Goal: Book appointment/travel/reservation

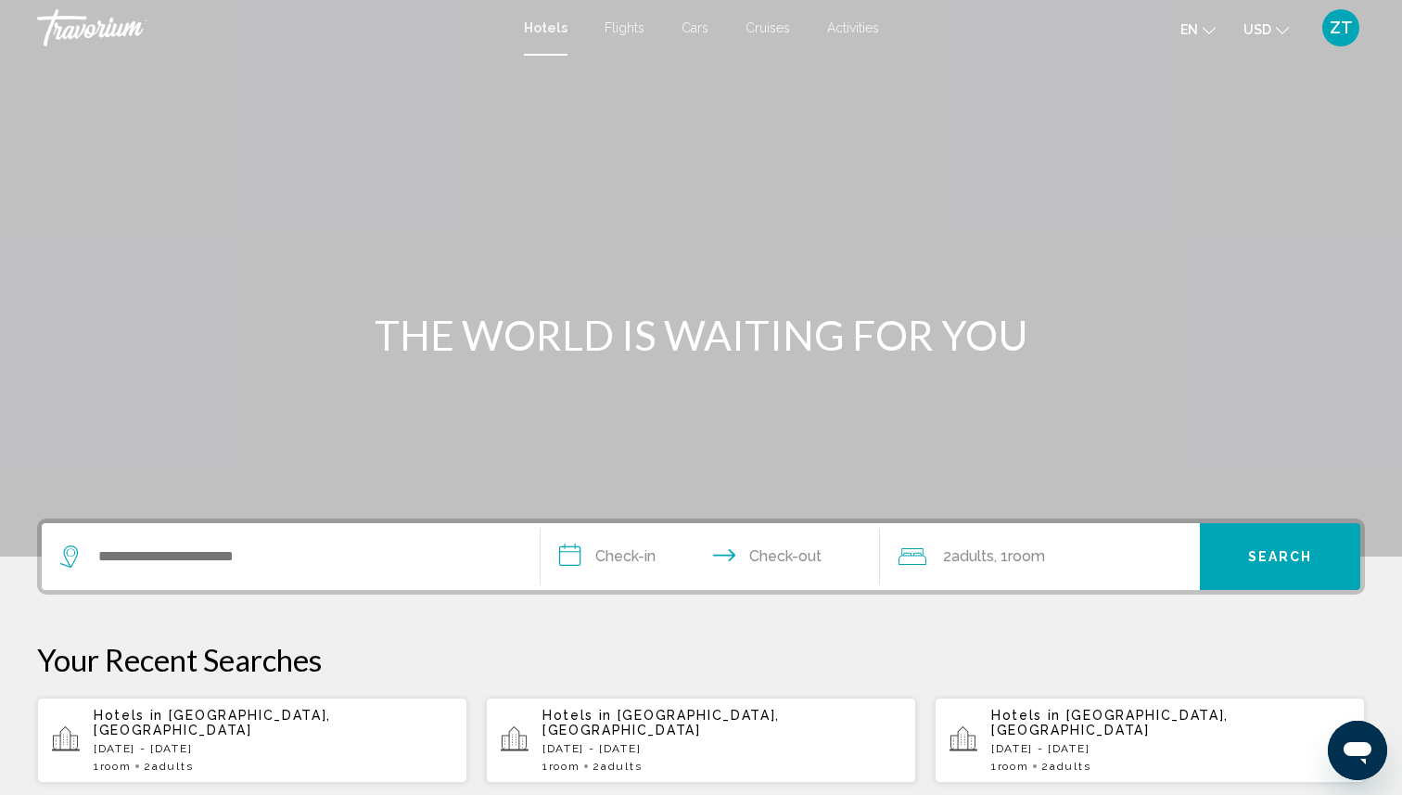
click at [69, 554] on icon "Search widget" at bounding box center [71, 556] width 22 height 22
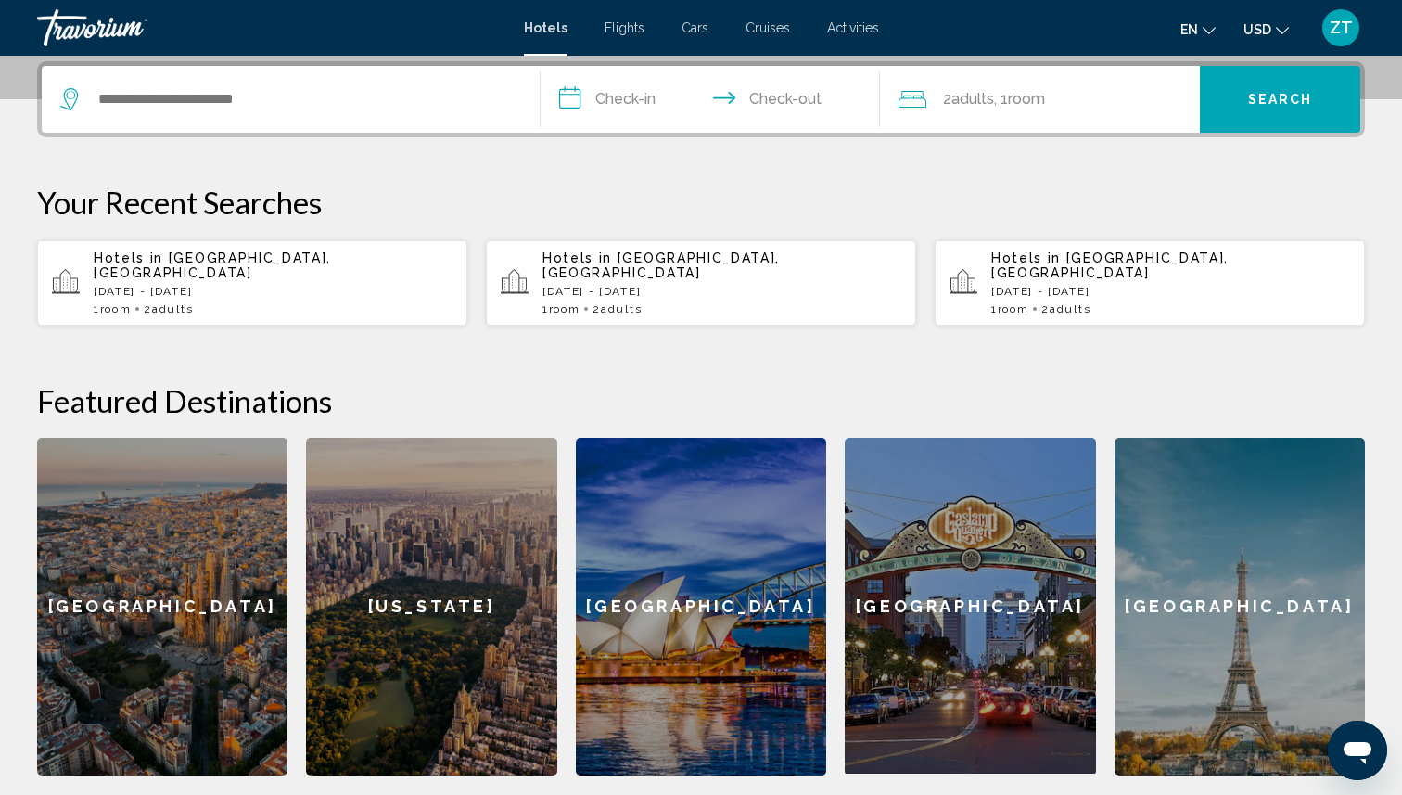
scroll to position [458, 0]
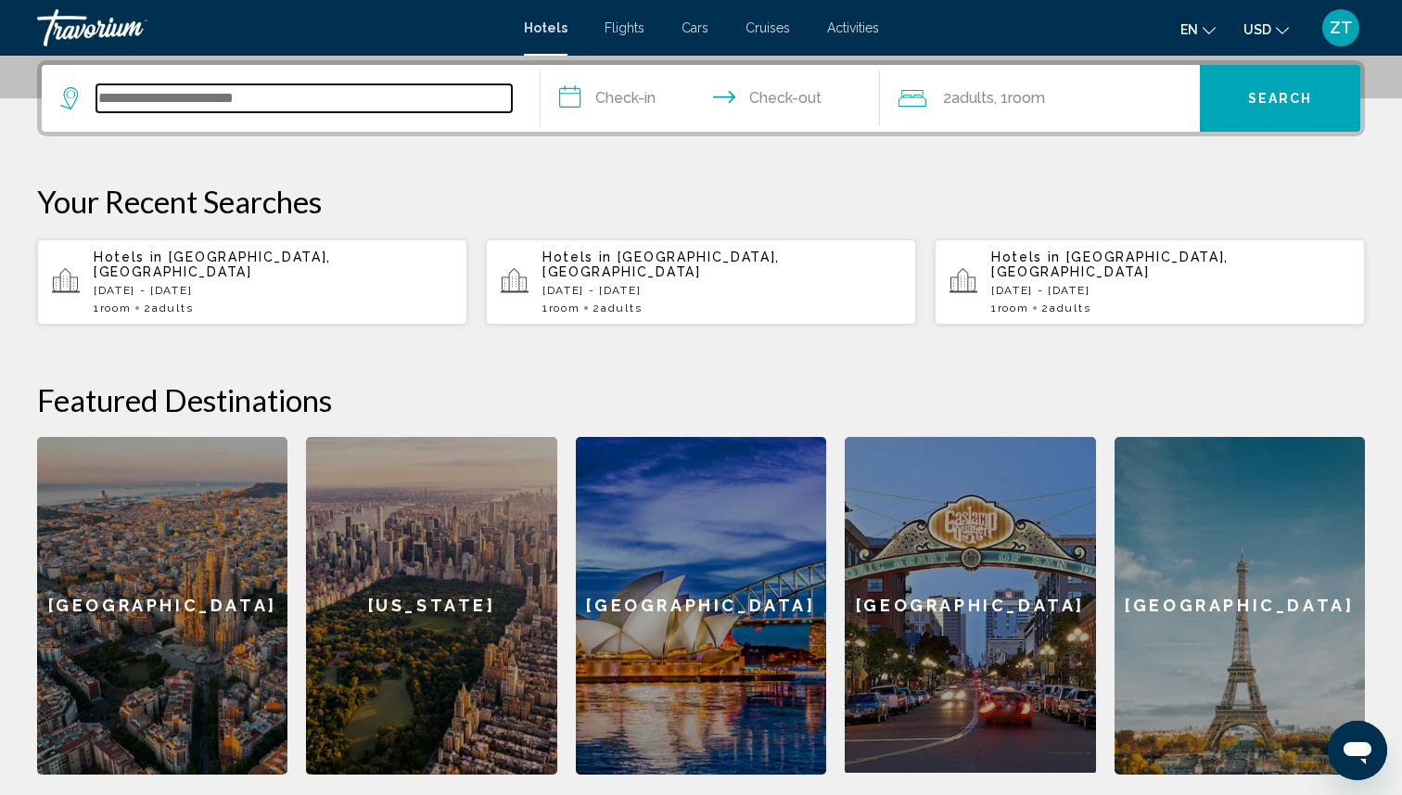
click at [191, 103] on input "Search widget" at bounding box center [303, 98] width 415 height 28
click at [191, 102] on input "Search widget" at bounding box center [303, 98] width 415 height 28
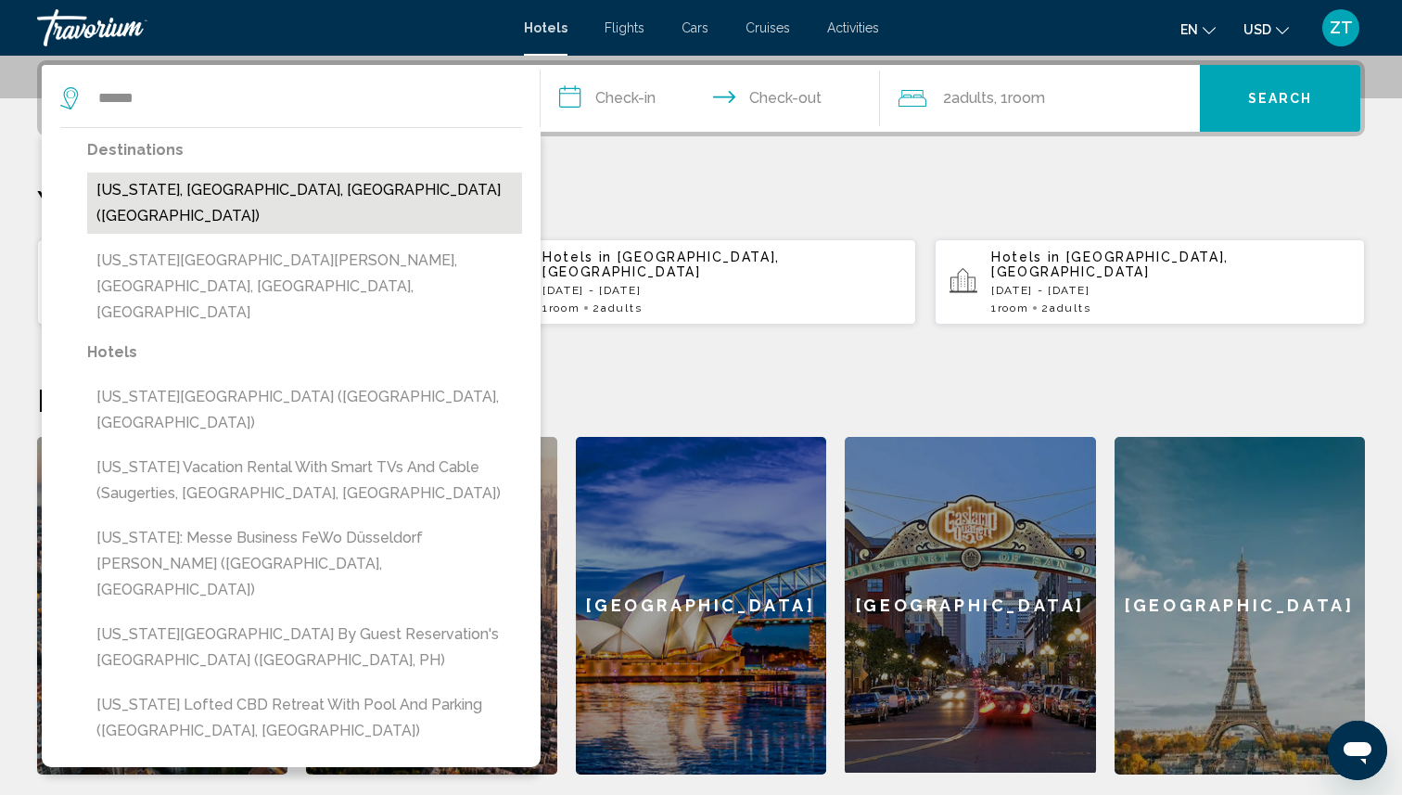
click at [126, 186] on button "[US_STATE], [GEOGRAPHIC_DATA], [GEOGRAPHIC_DATA] ([GEOGRAPHIC_DATA])" at bounding box center [304, 202] width 435 height 61
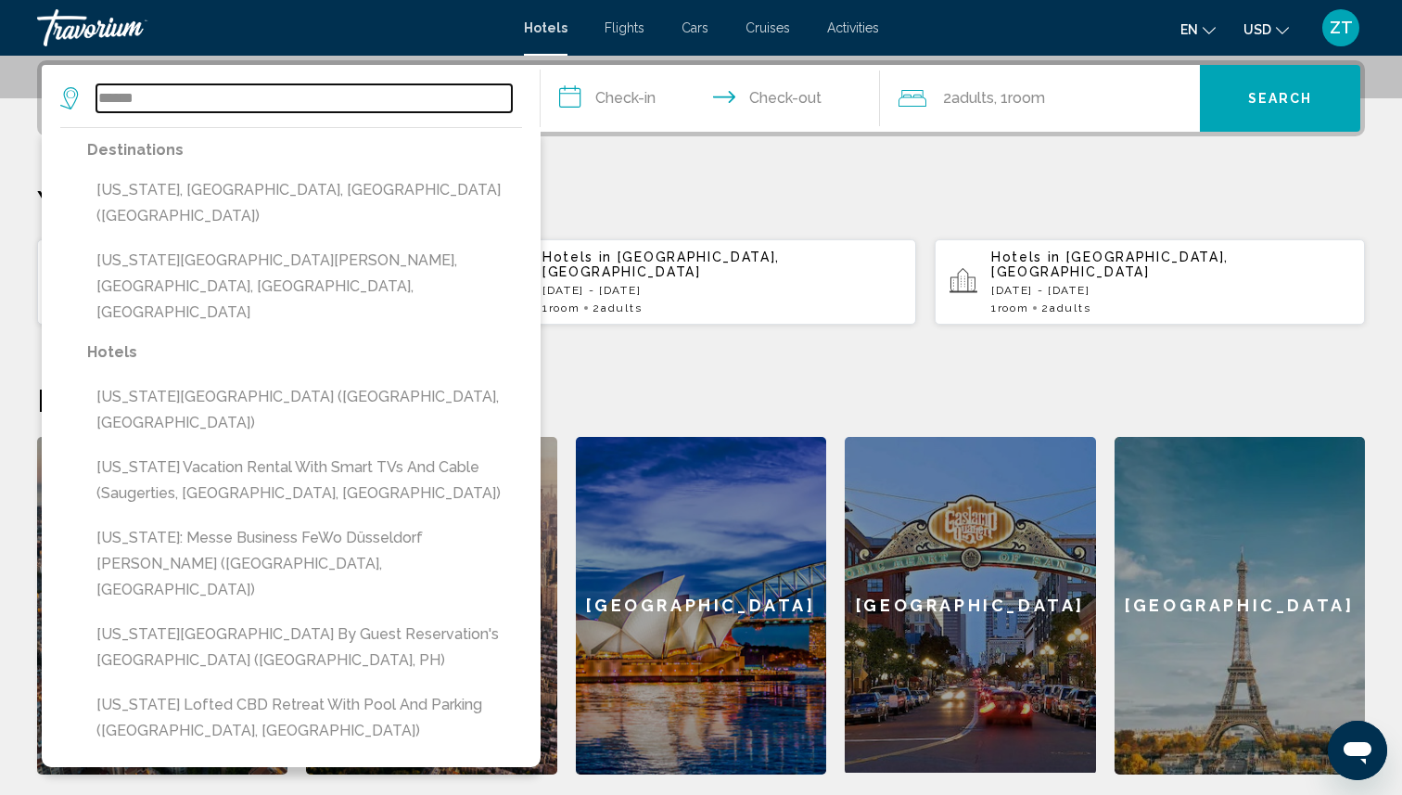
type input "**********"
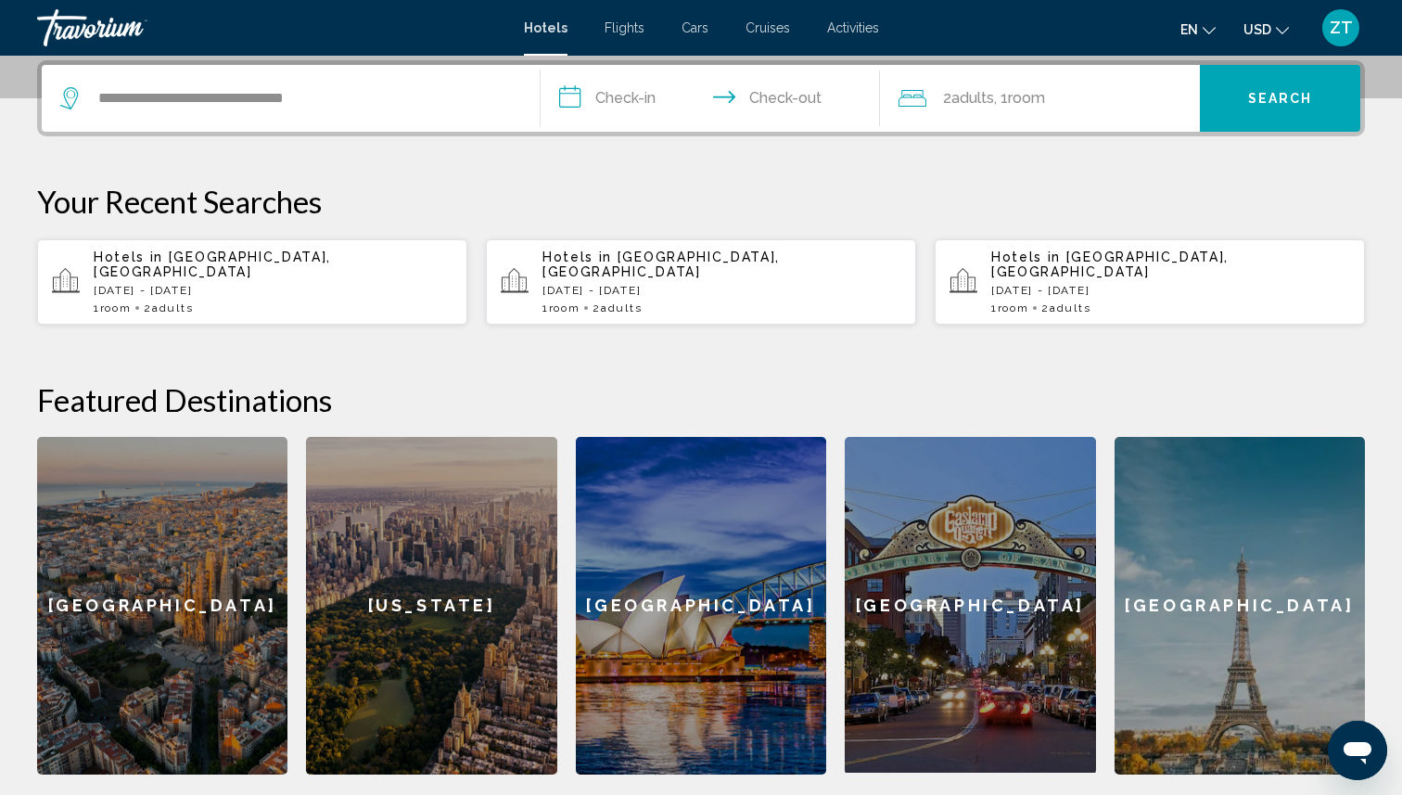
click at [631, 95] on input "**********" at bounding box center [714, 101] width 347 height 72
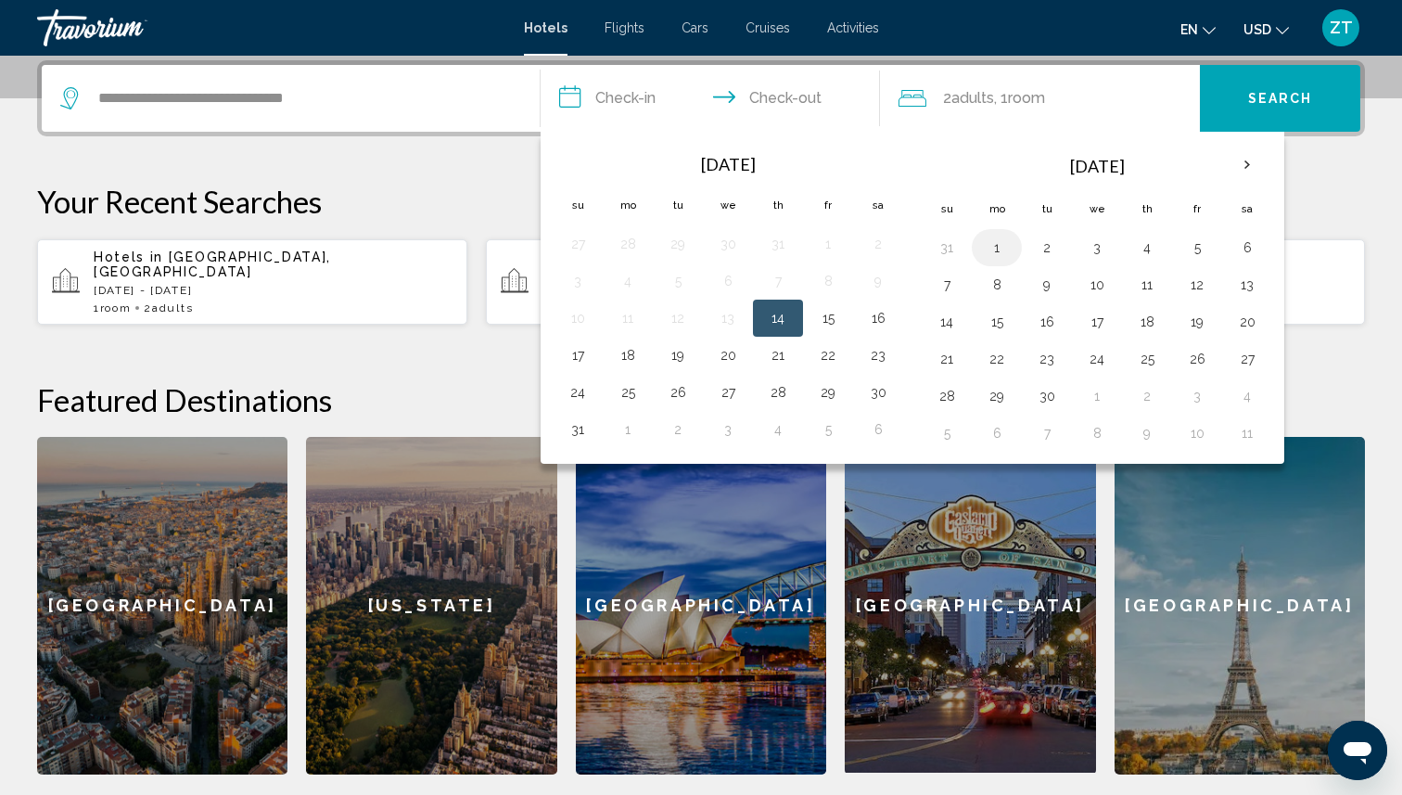
click at [1005, 249] on button "1" at bounding box center [997, 248] width 30 height 26
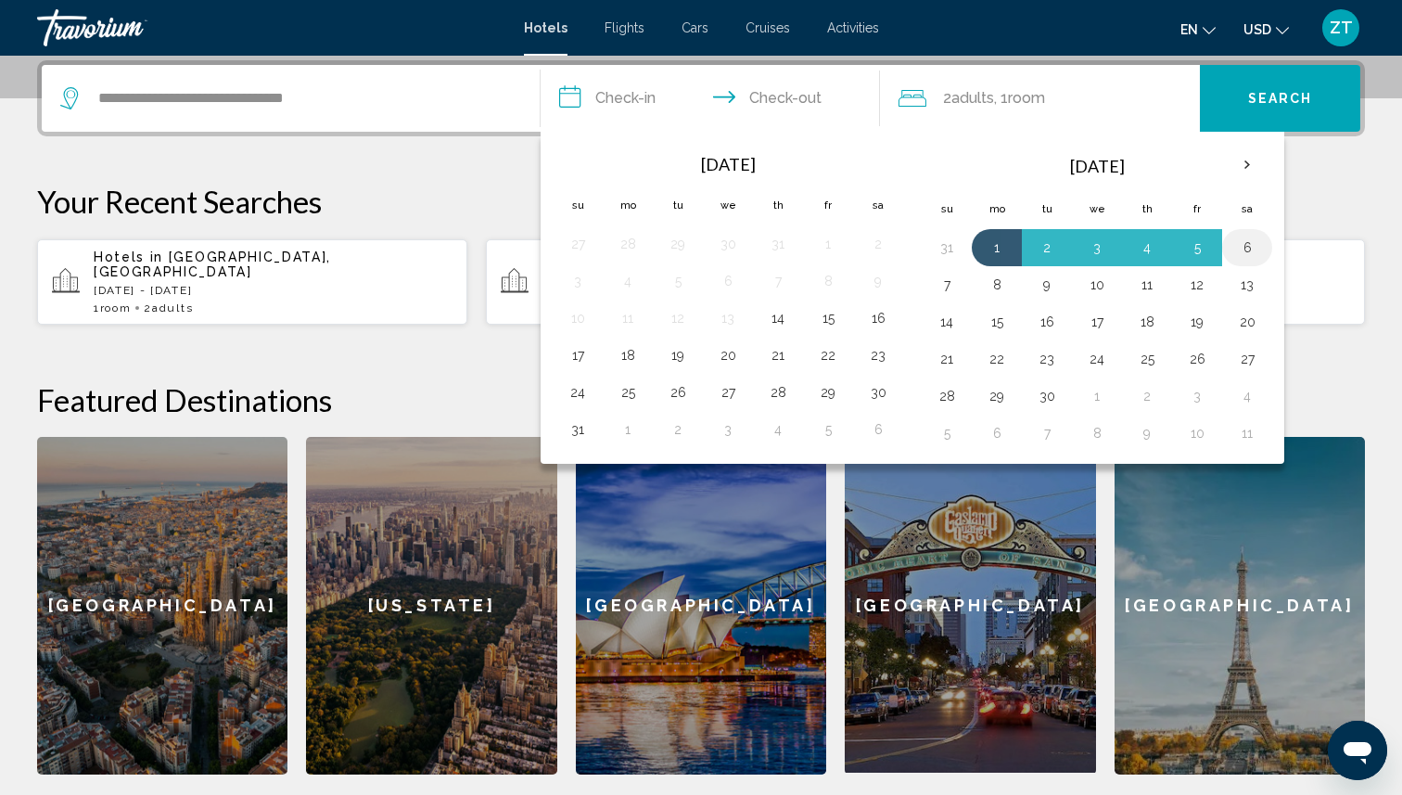
click at [1241, 246] on button "6" at bounding box center [1247, 248] width 30 height 26
type input "**********"
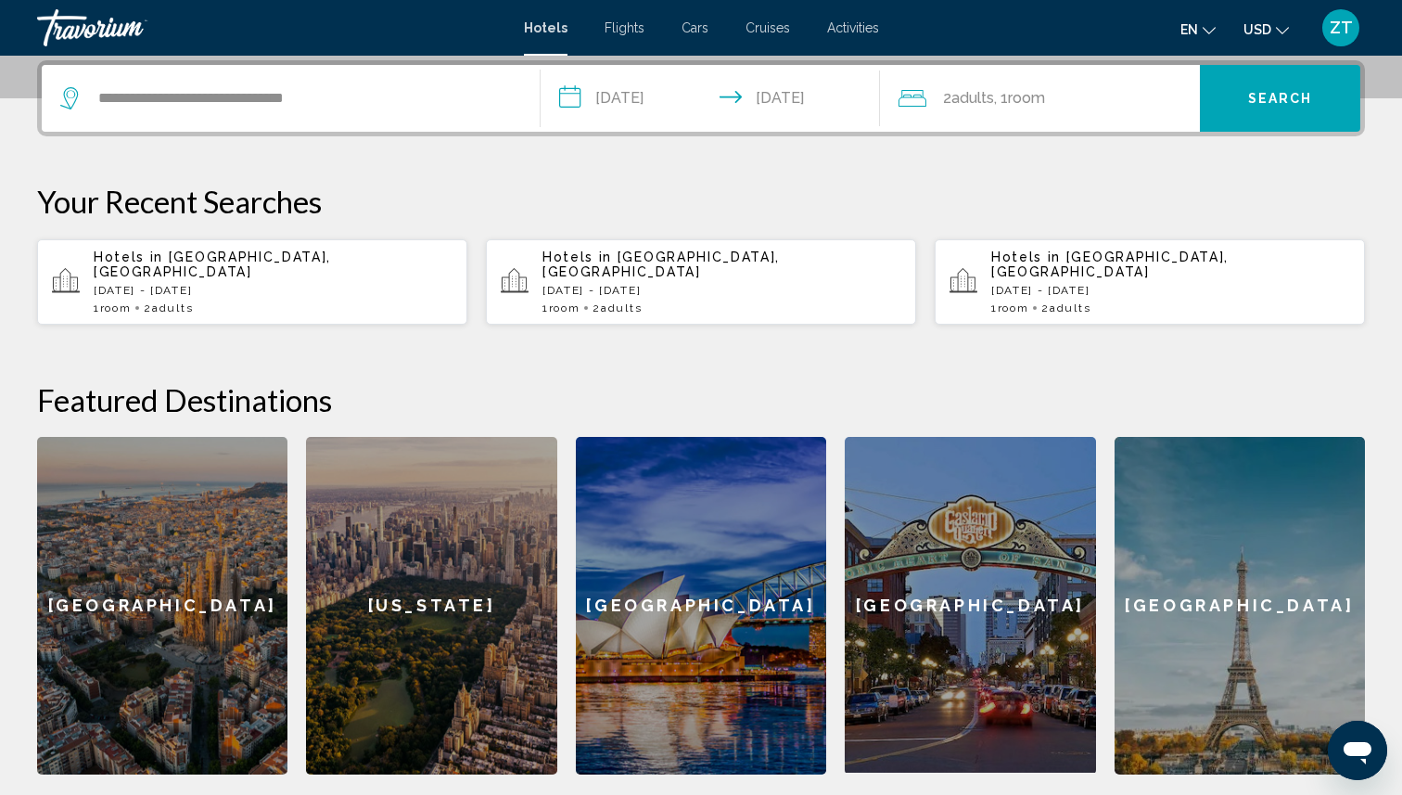
click at [1269, 92] on span "Search" at bounding box center [1280, 99] width 65 height 15
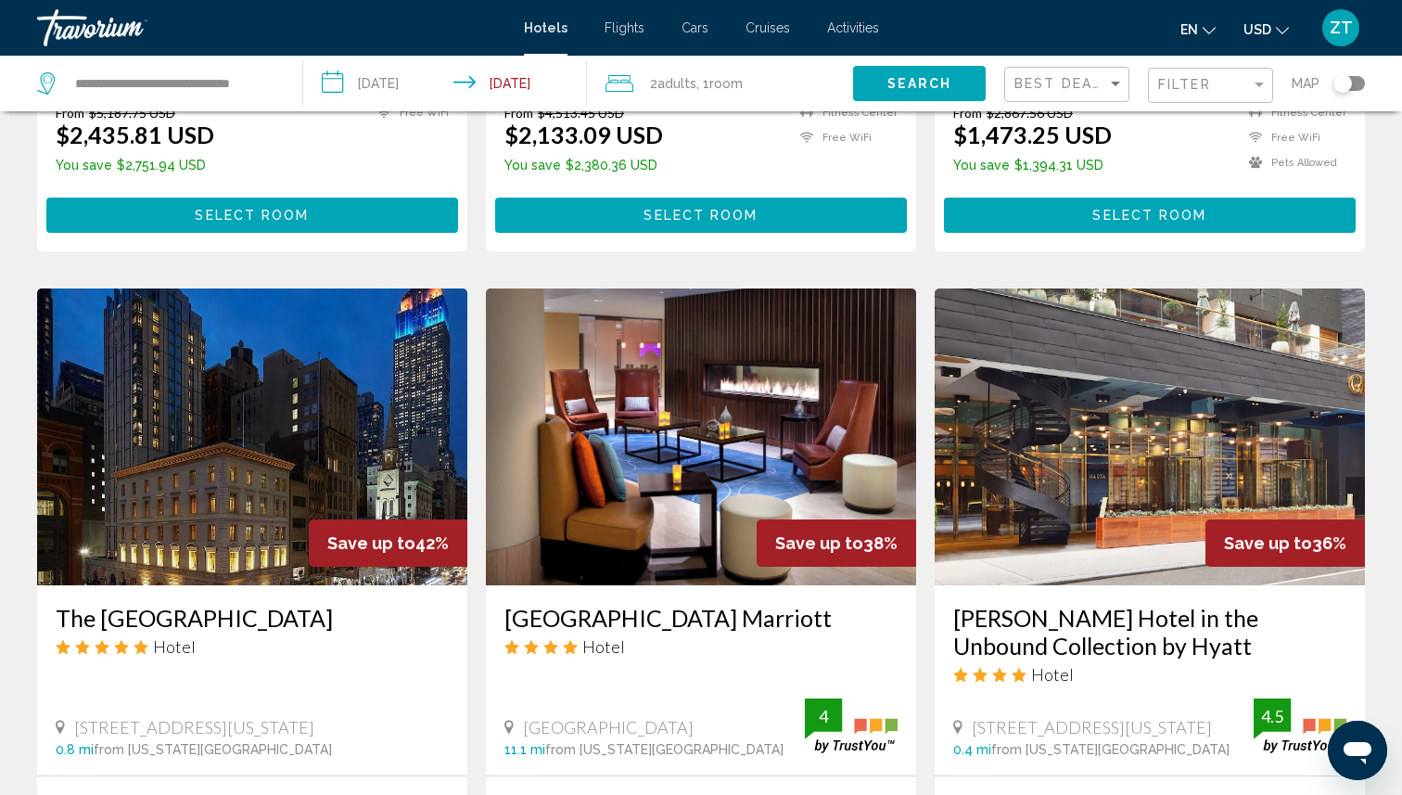
scroll to position [593, 0]
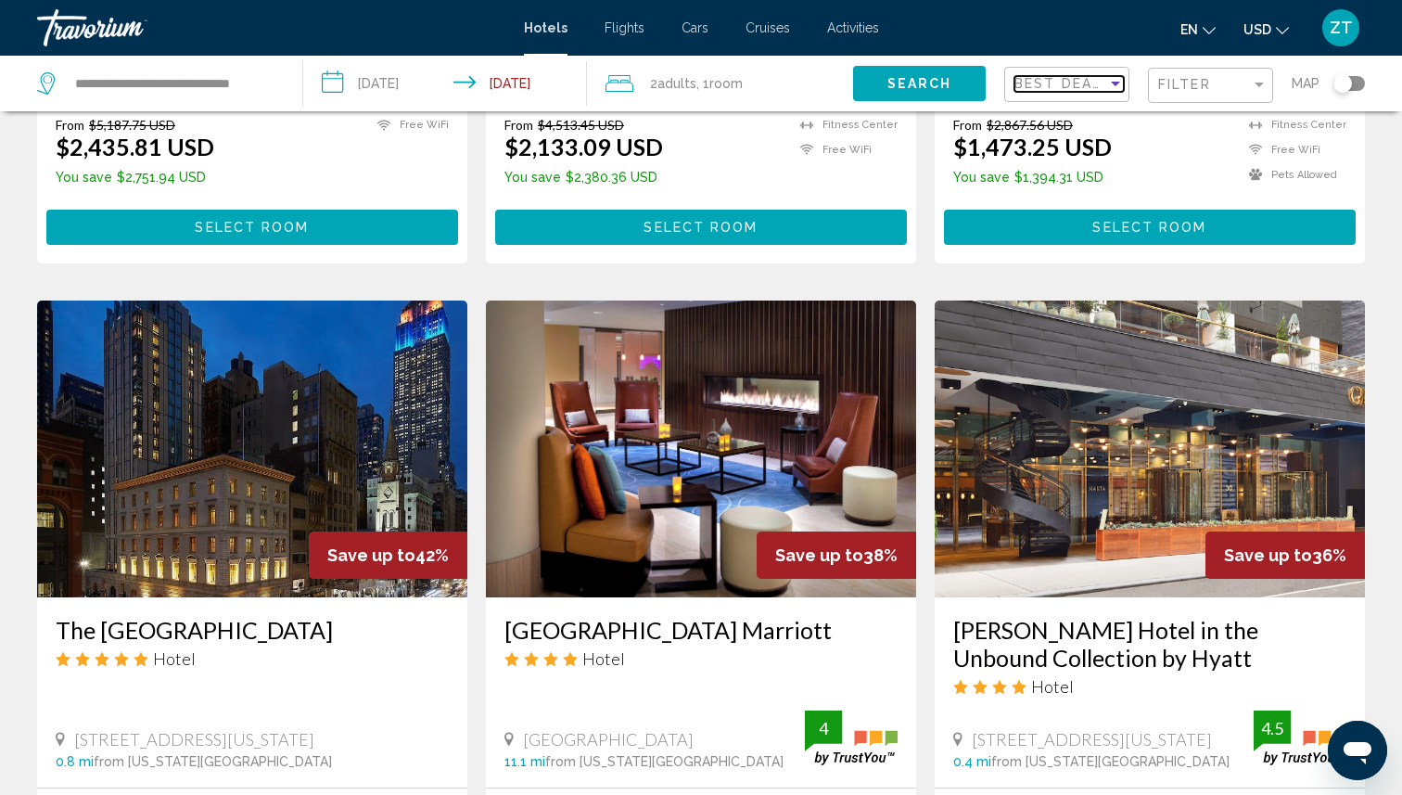
click at [1109, 83] on div "Sort by" at bounding box center [1115, 83] width 17 height 15
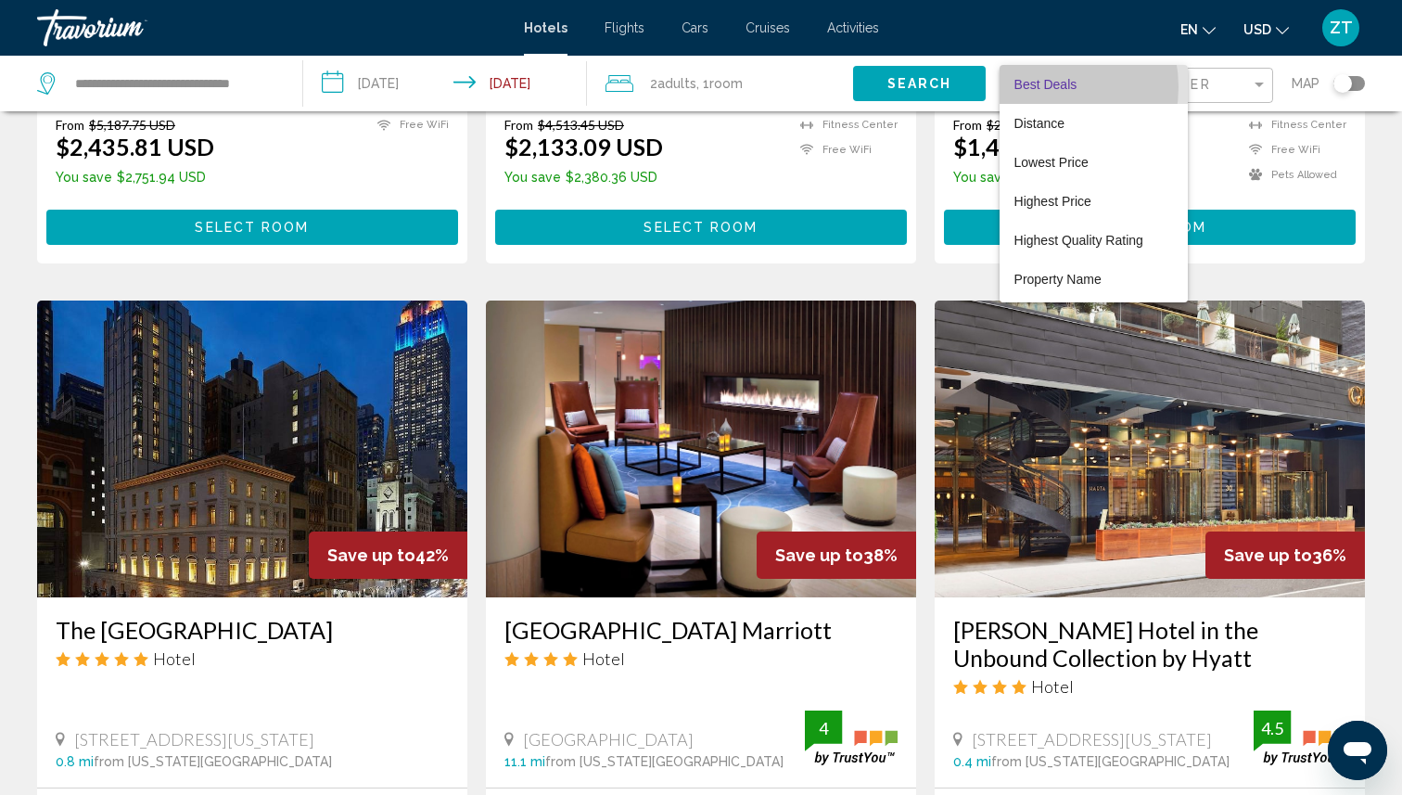
click at [1032, 87] on span "Best Deals" at bounding box center [1045, 84] width 63 height 15
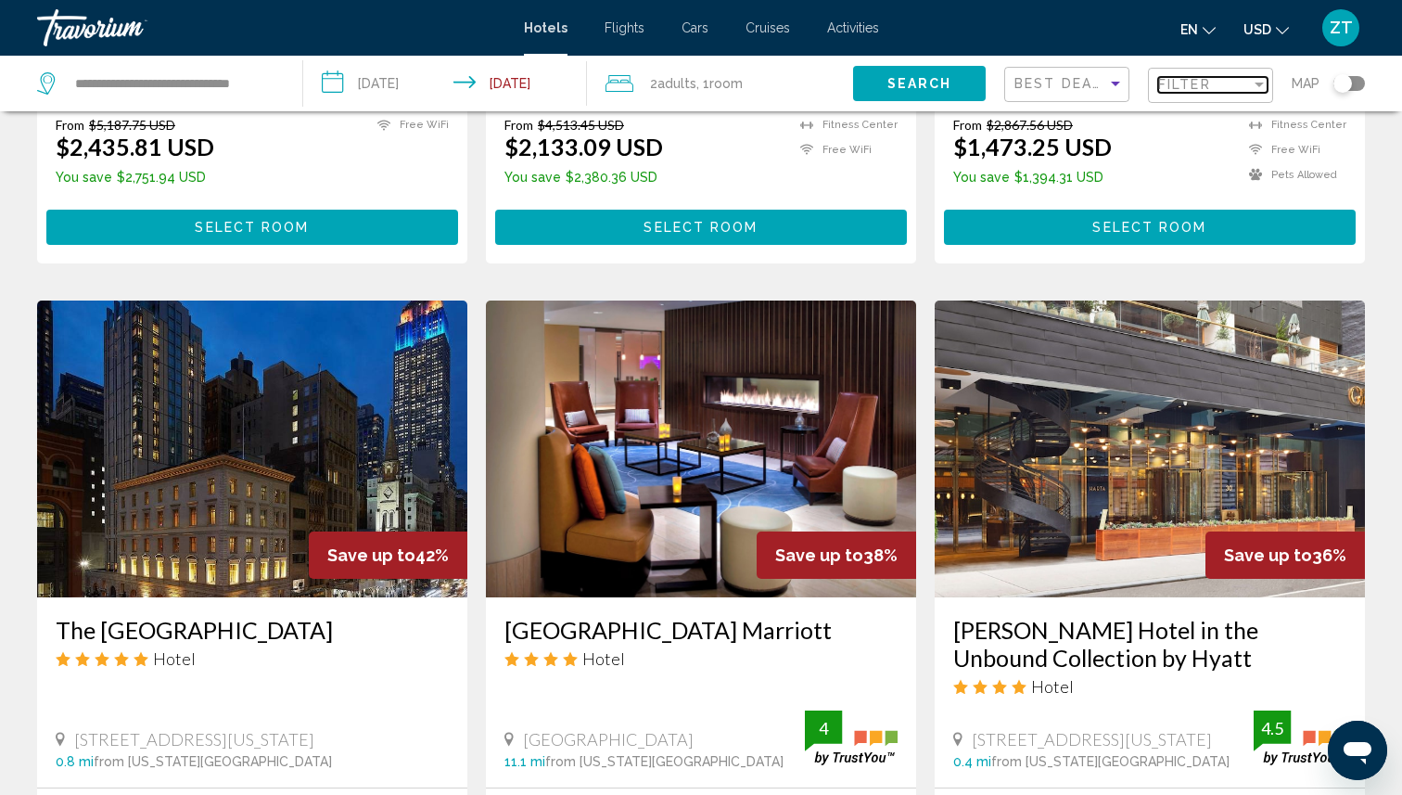
click at [1258, 86] on div "Filter" at bounding box center [1258, 85] width 9 height 5
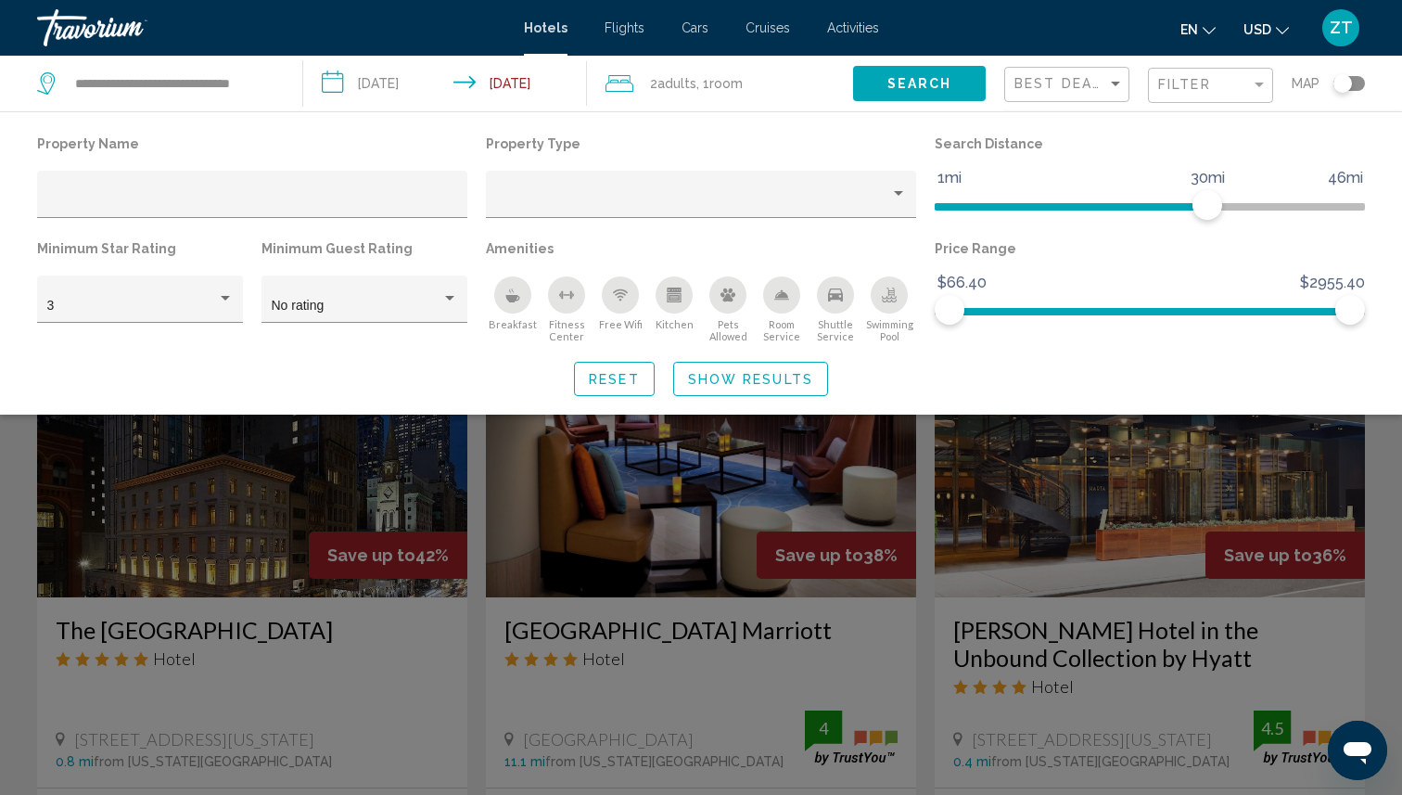
click at [283, 474] on div "Search widget" at bounding box center [701, 536] width 1402 height 516
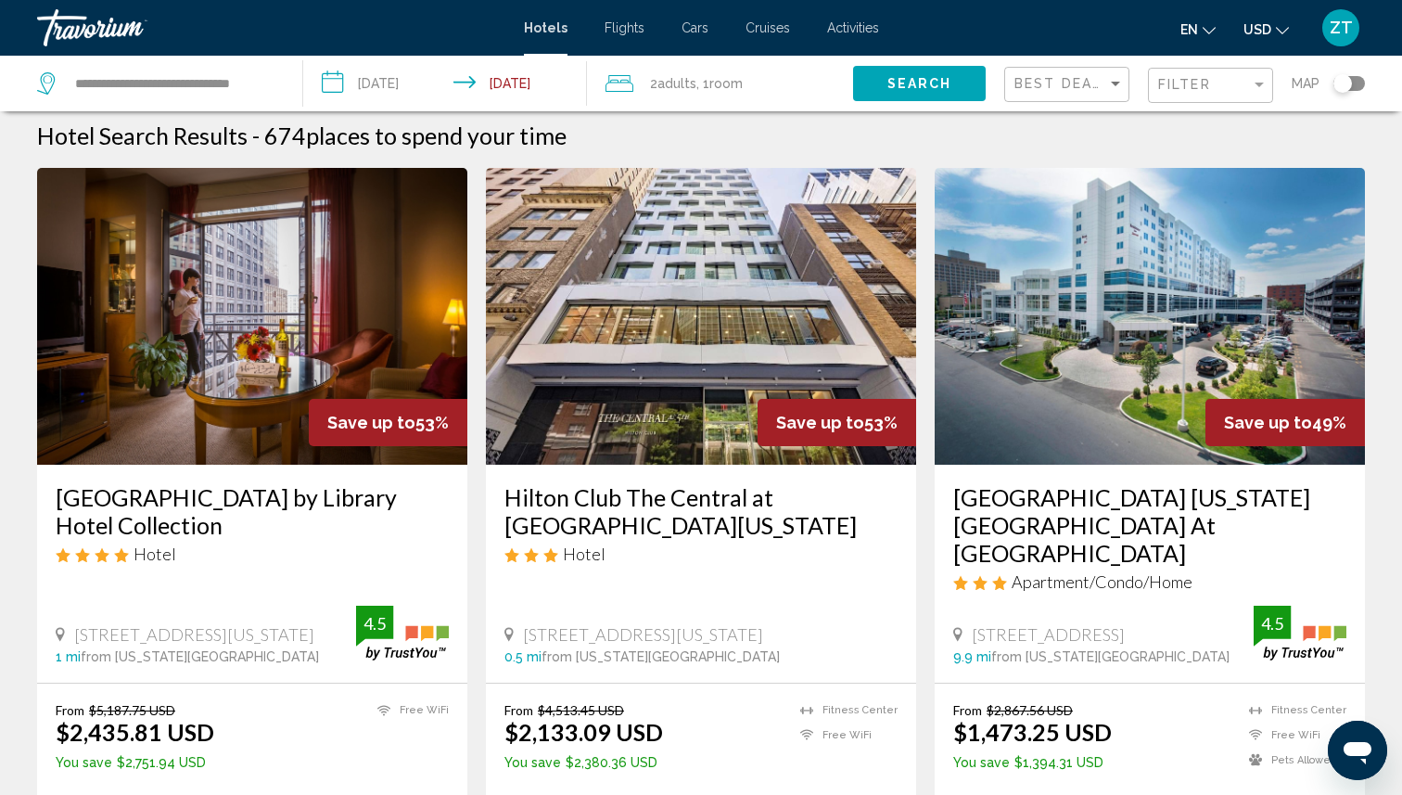
scroll to position [0, 0]
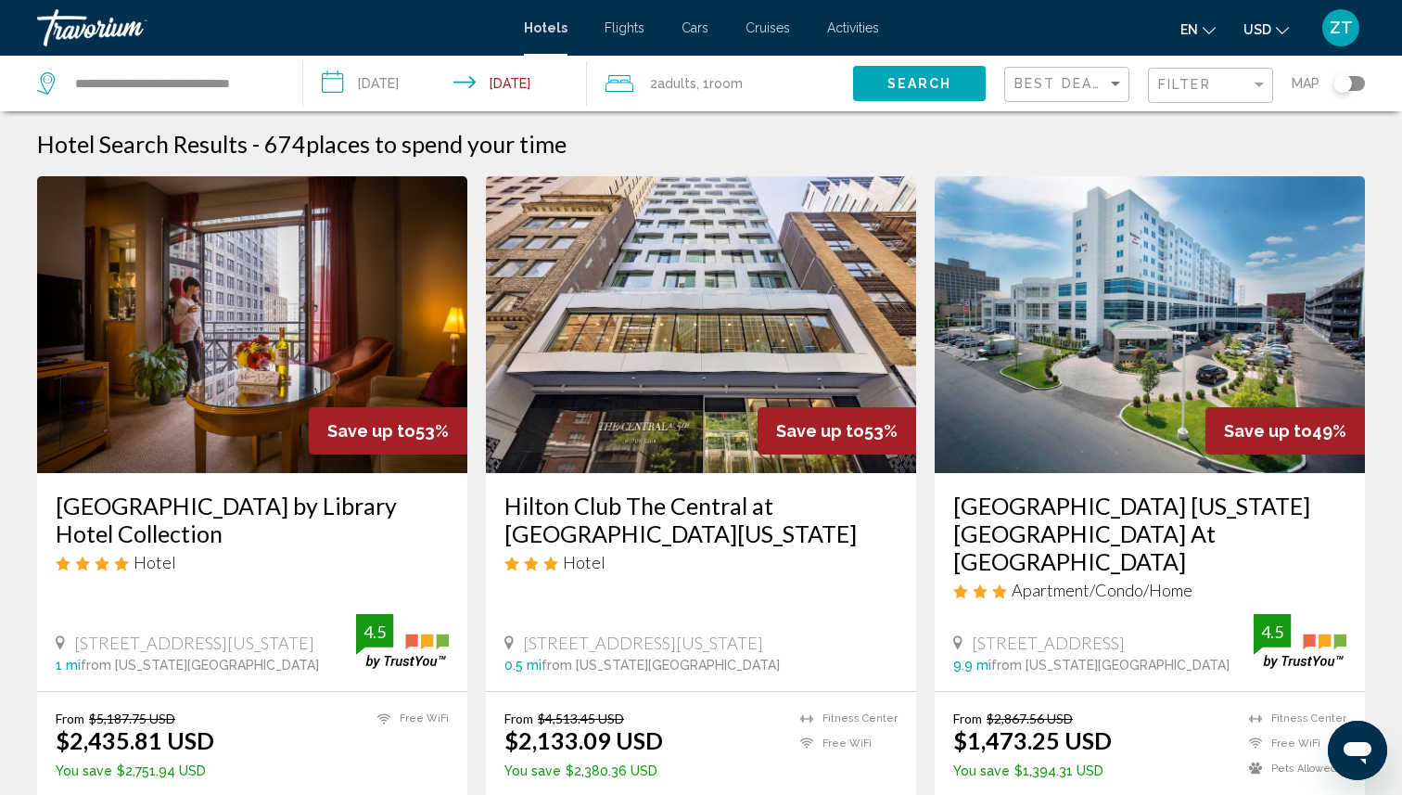
click at [533, 80] on input "**********" at bounding box center [449, 86] width 292 height 61
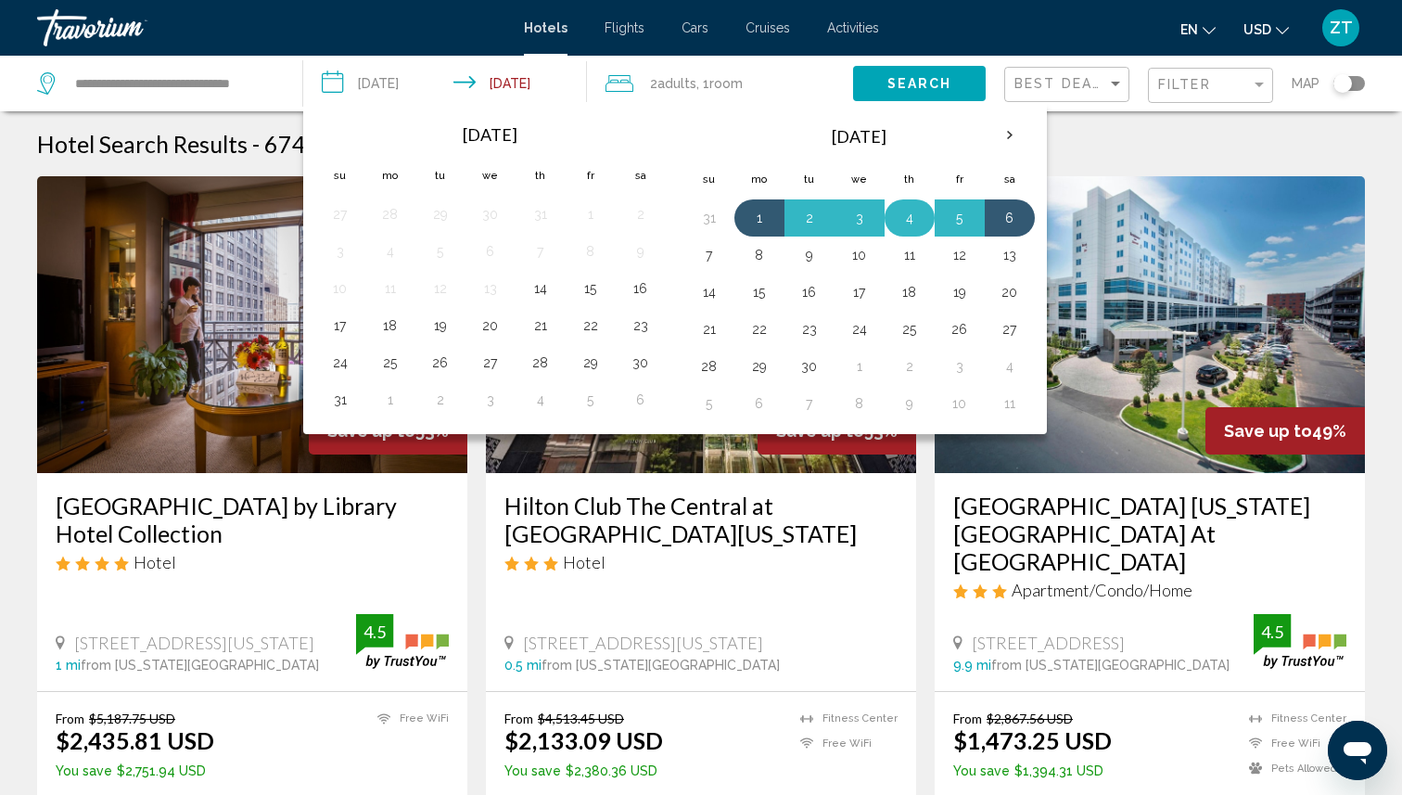
click at [904, 226] on button "4" at bounding box center [910, 218] width 30 height 26
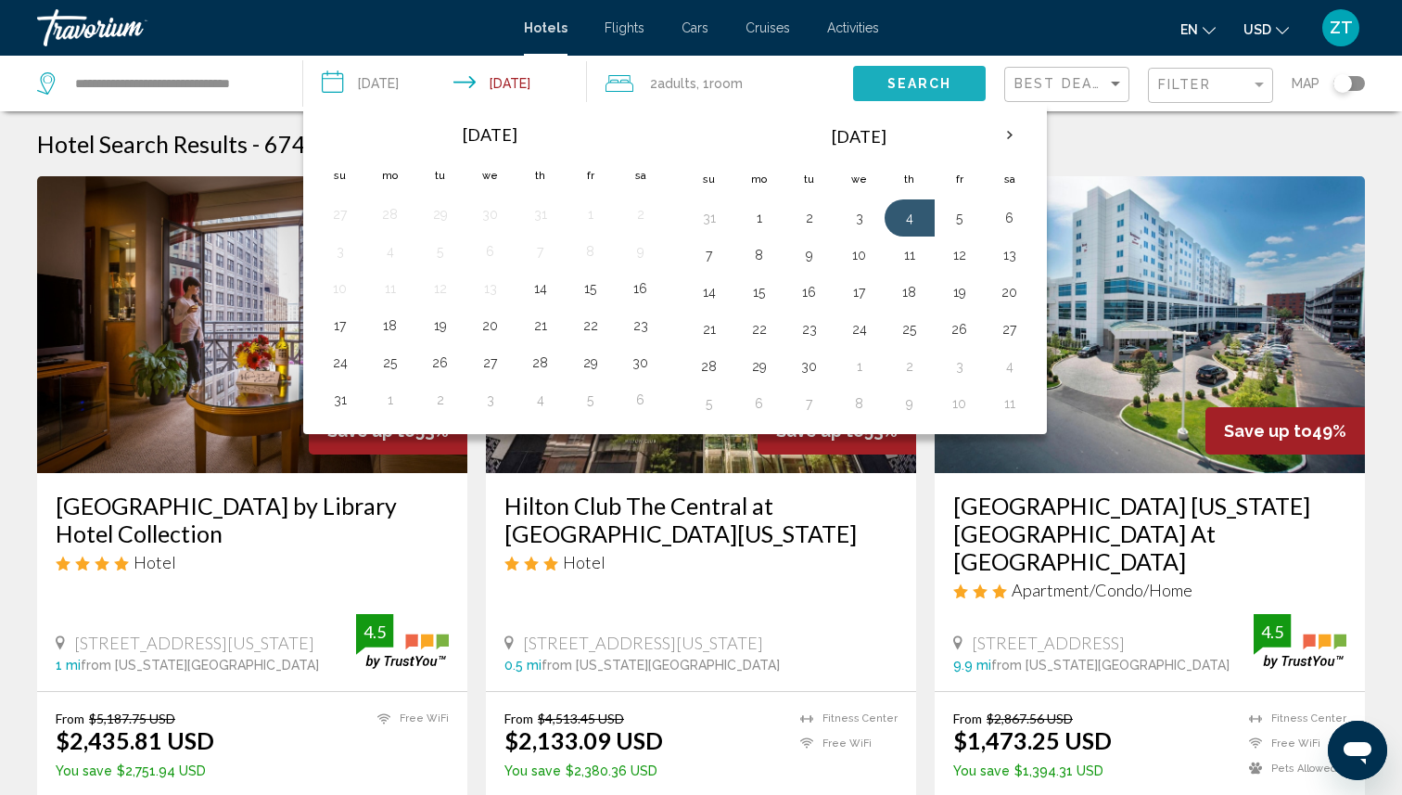
click at [914, 86] on span "Search" at bounding box center [919, 84] width 65 height 15
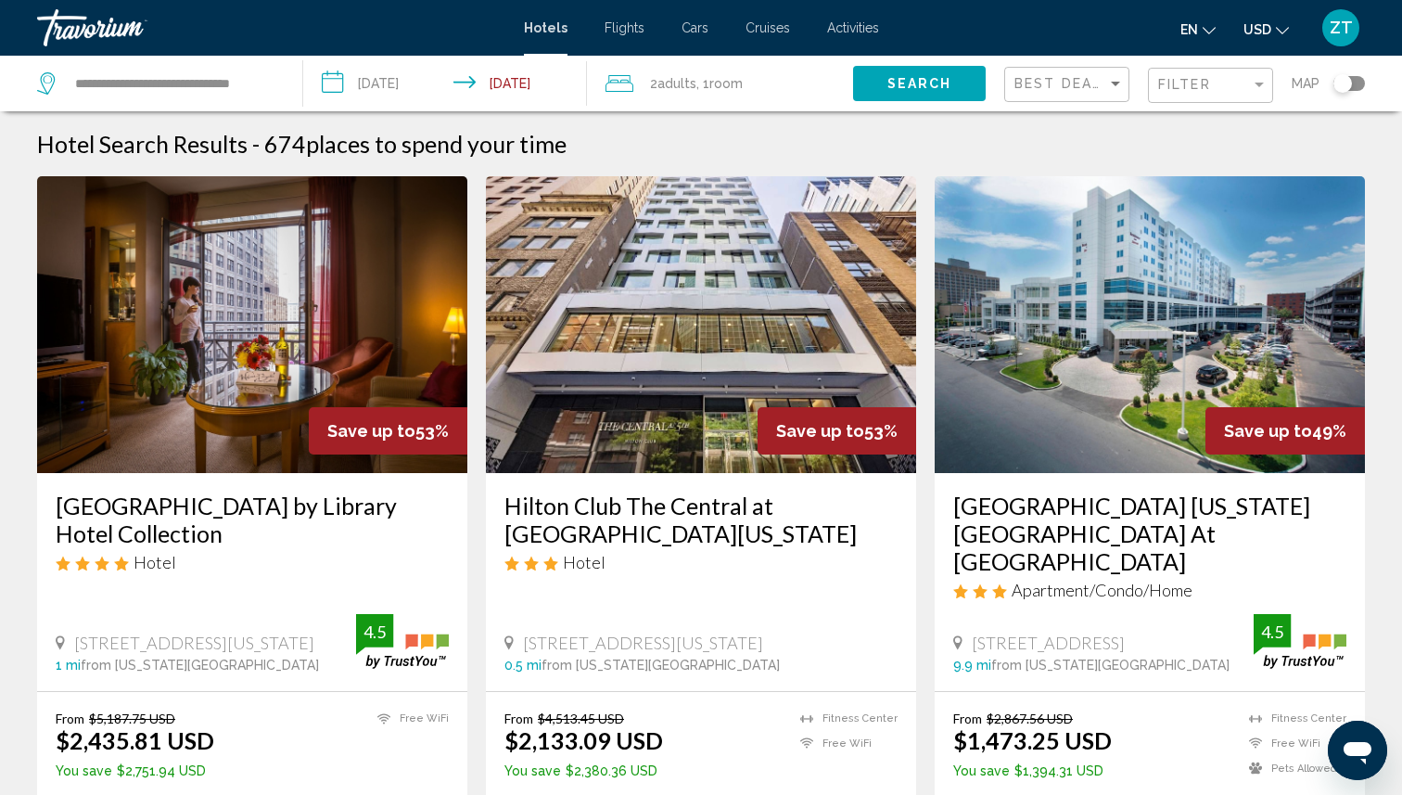
click at [479, 80] on input "**********" at bounding box center [449, 86] width 292 height 61
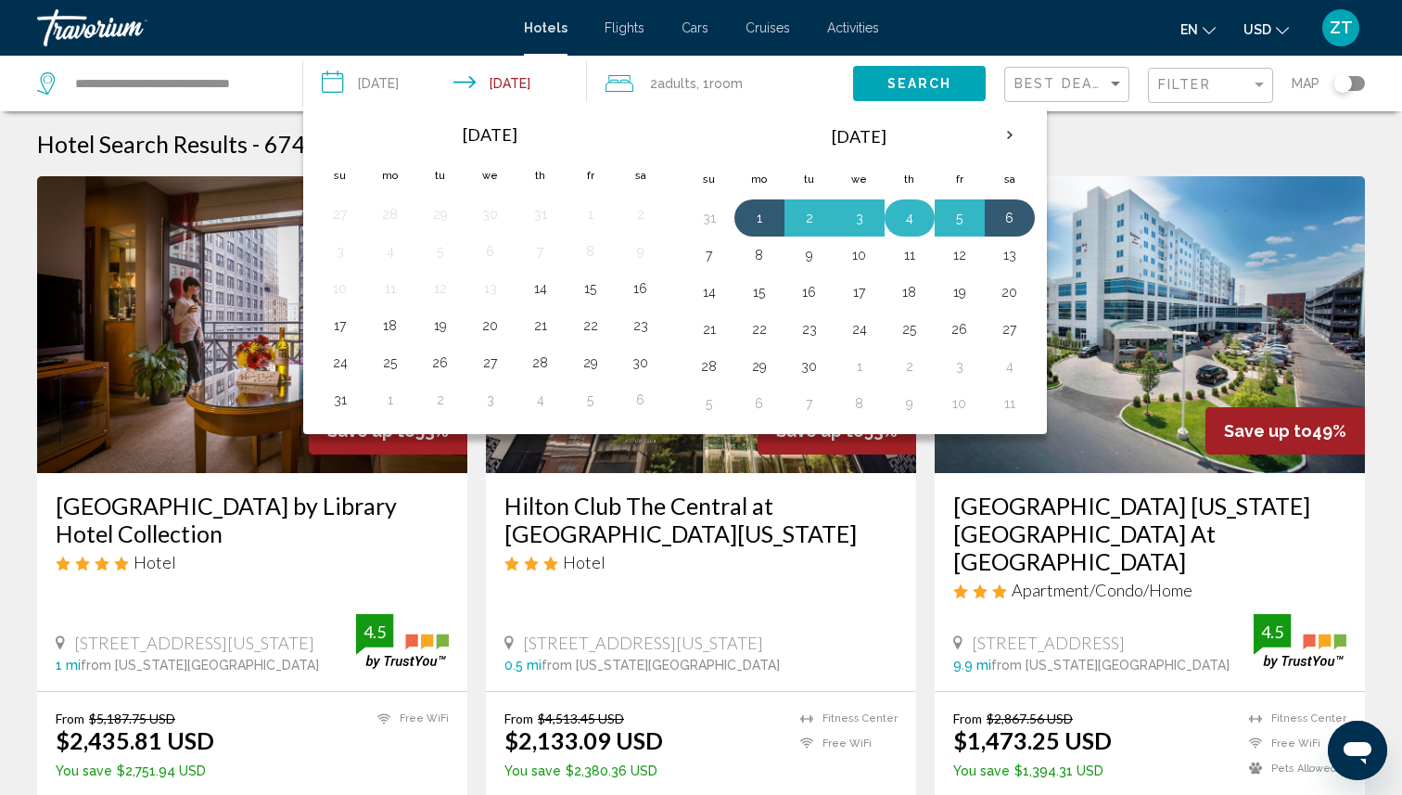
click at [912, 223] on button "4" at bounding box center [910, 218] width 30 height 26
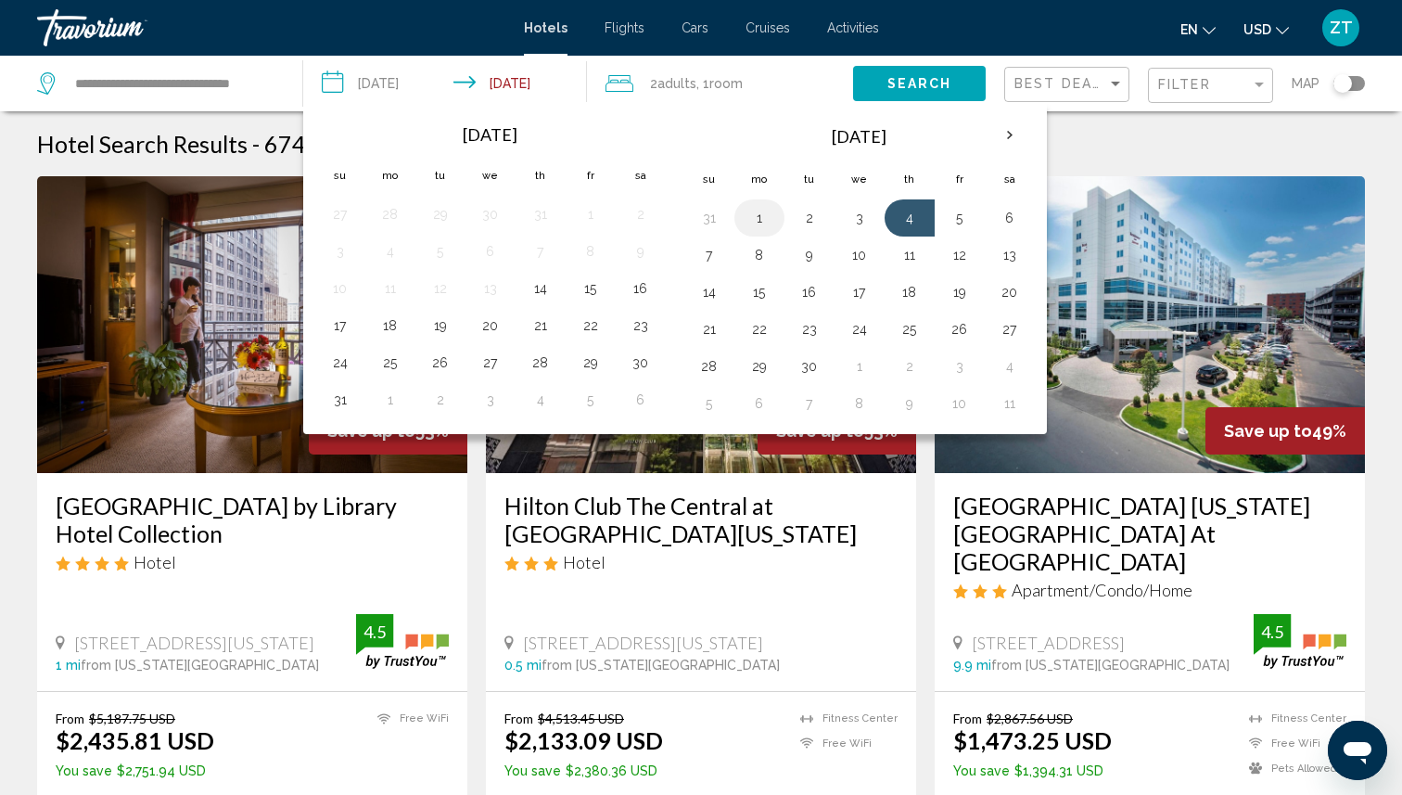
click at [760, 224] on button "1" at bounding box center [760, 218] width 30 height 26
type input "**********"
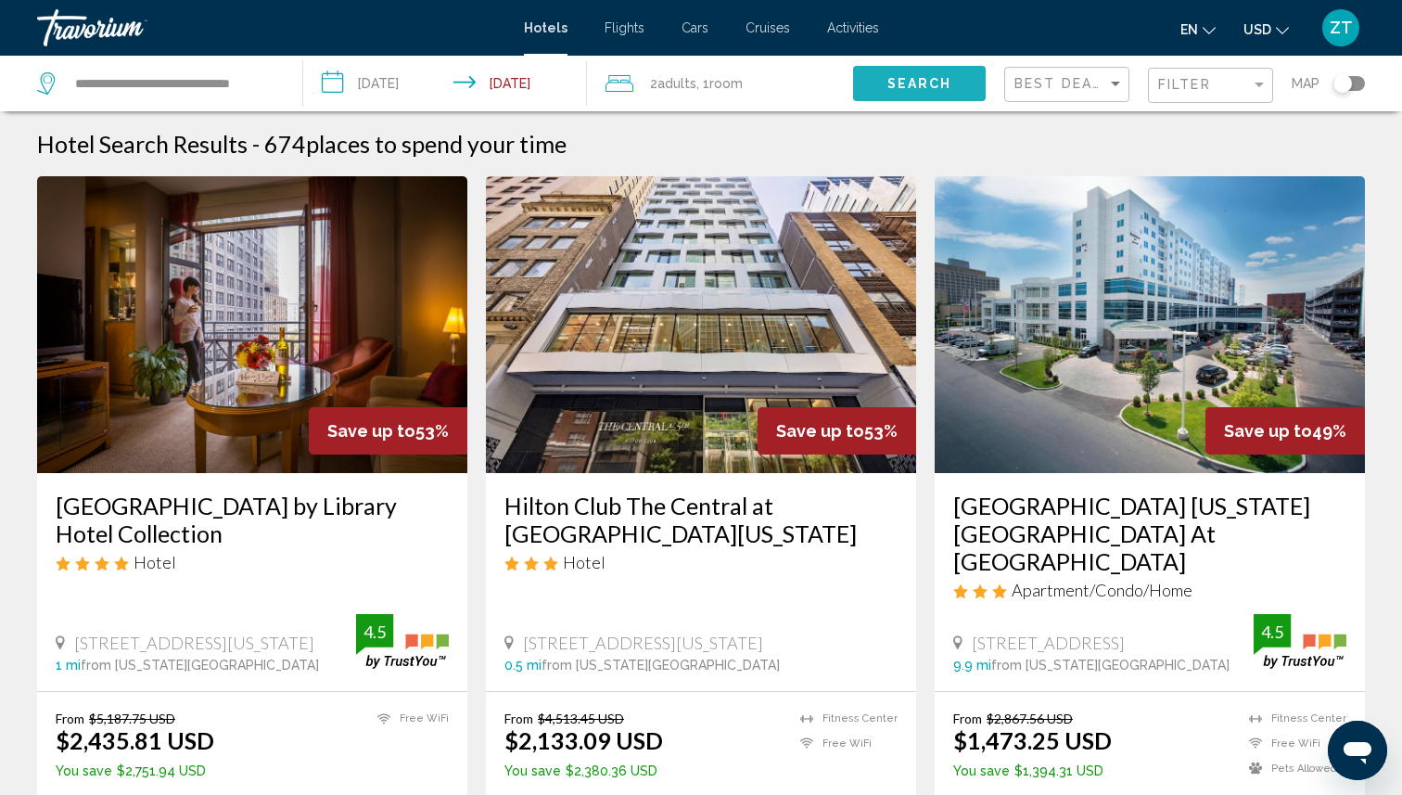
click at [958, 84] on button "Search" at bounding box center [919, 83] width 133 height 34
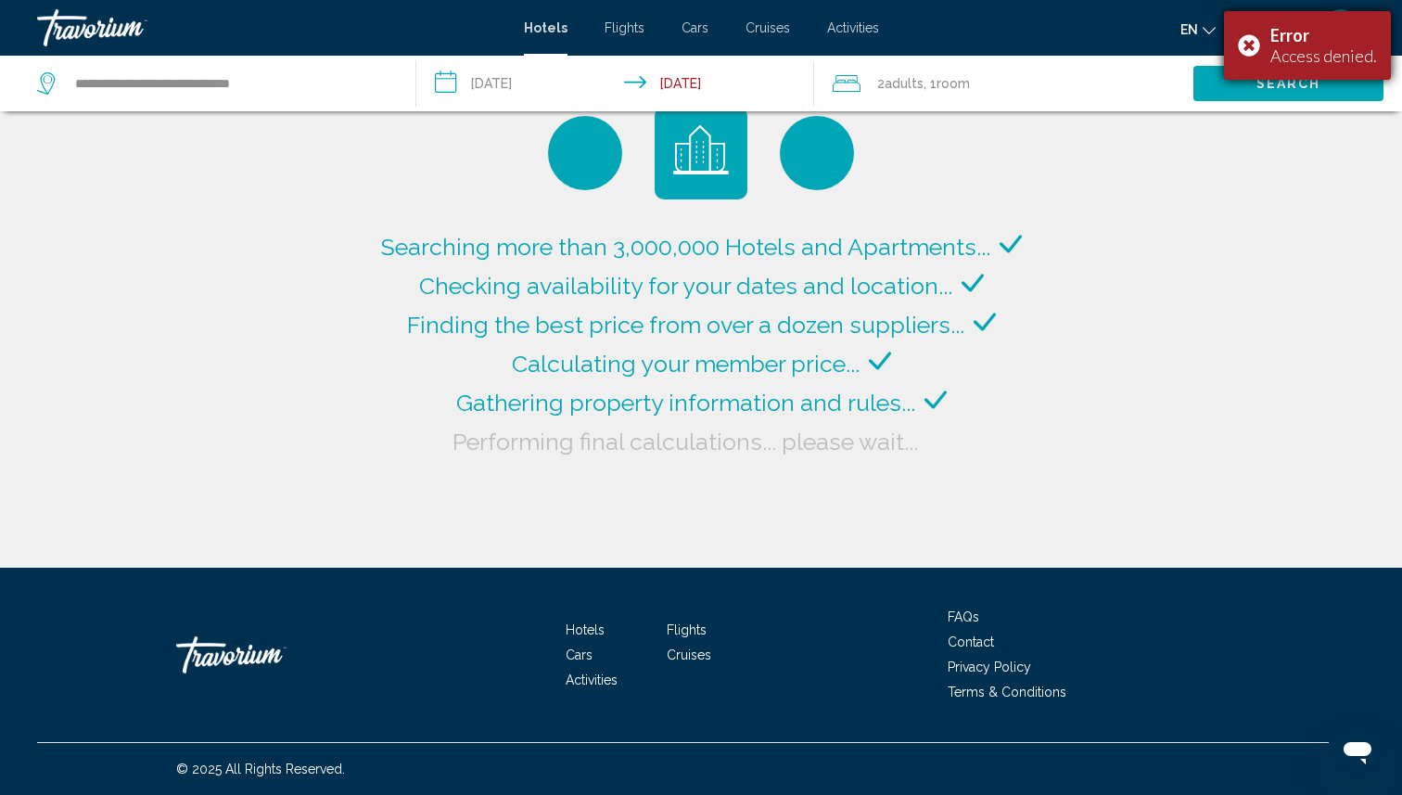
click at [1255, 40] on div "Error Access denied." at bounding box center [1307, 45] width 167 height 69
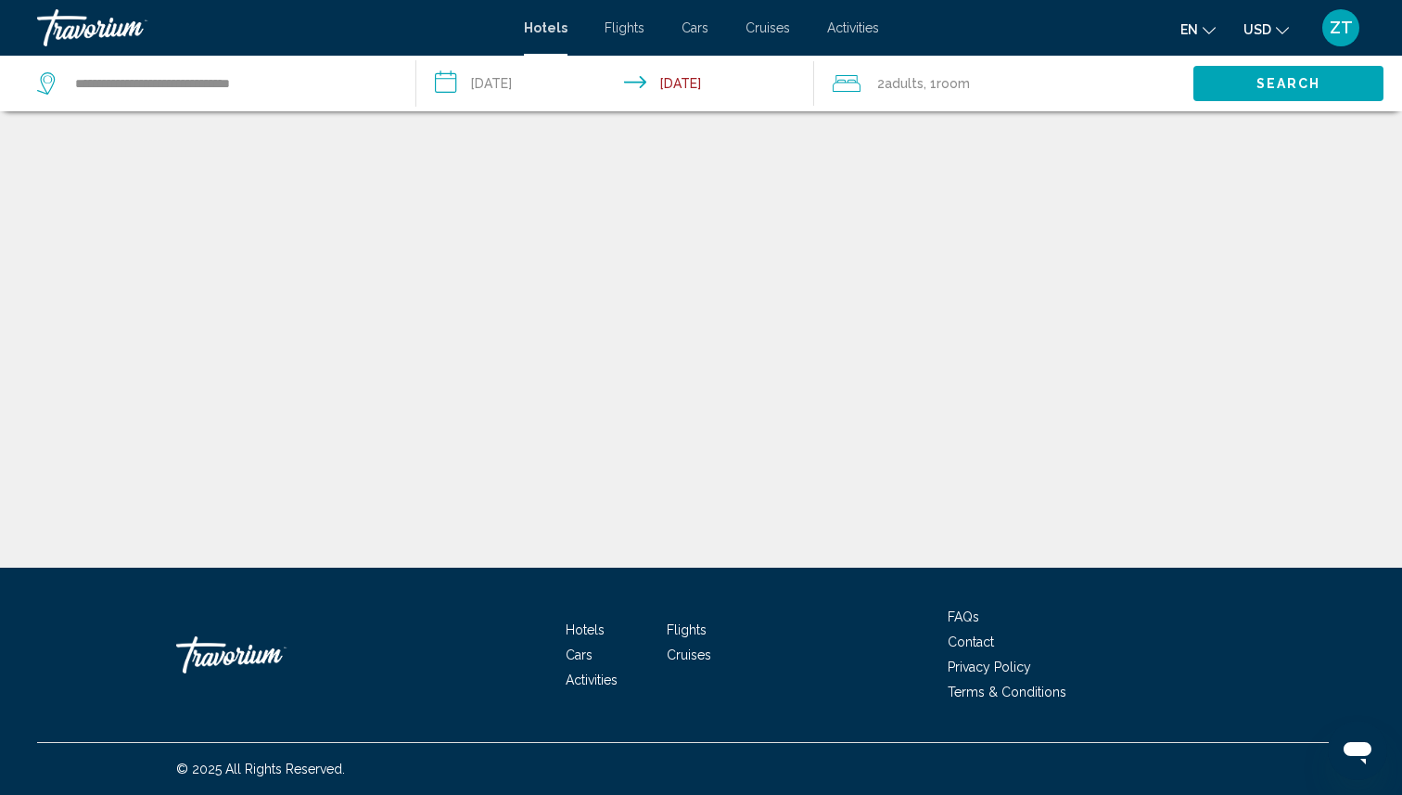
click at [1242, 78] on button "Search" at bounding box center [1288, 83] width 190 height 34
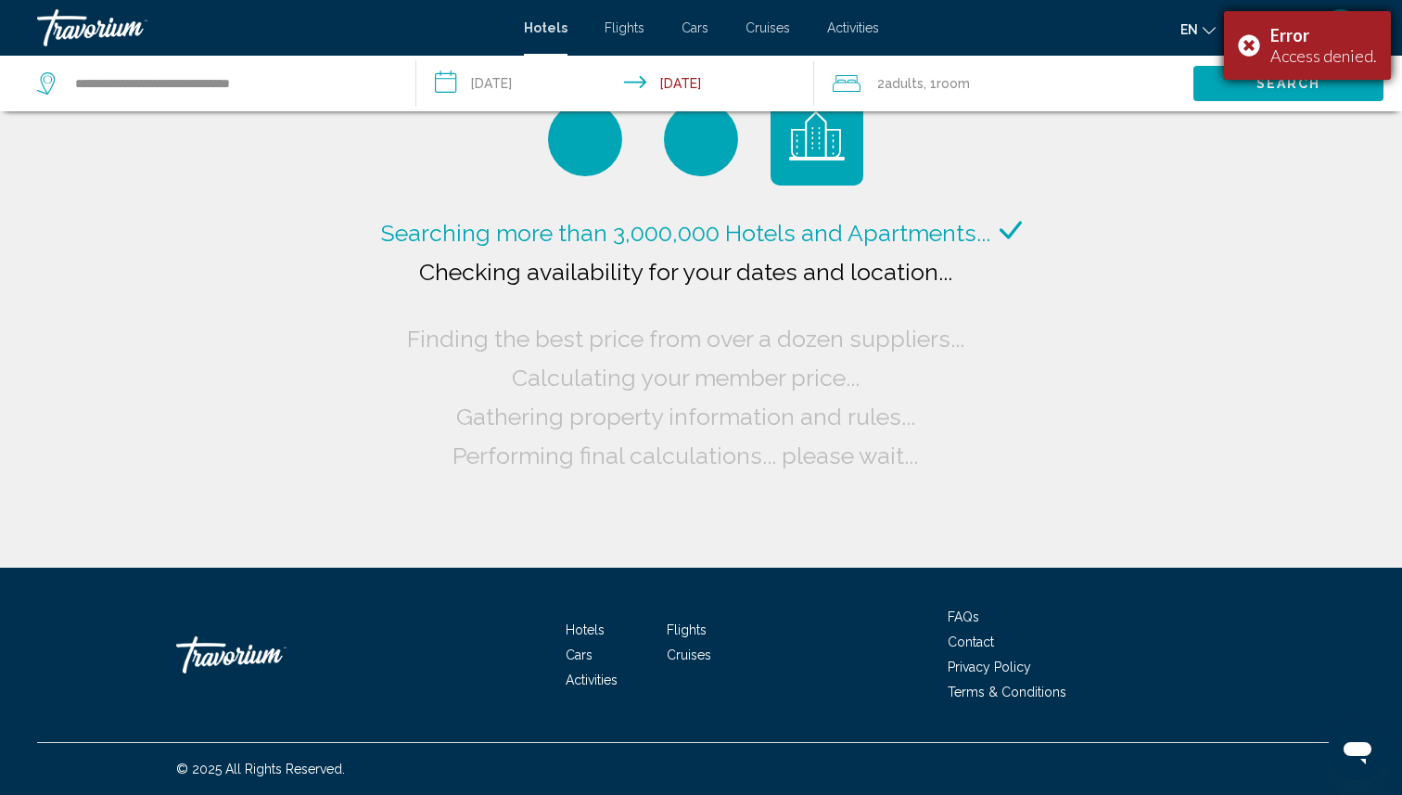
click at [1255, 44] on div "Error Access denied." at bounding box center [1307, 45] width 167 height 69
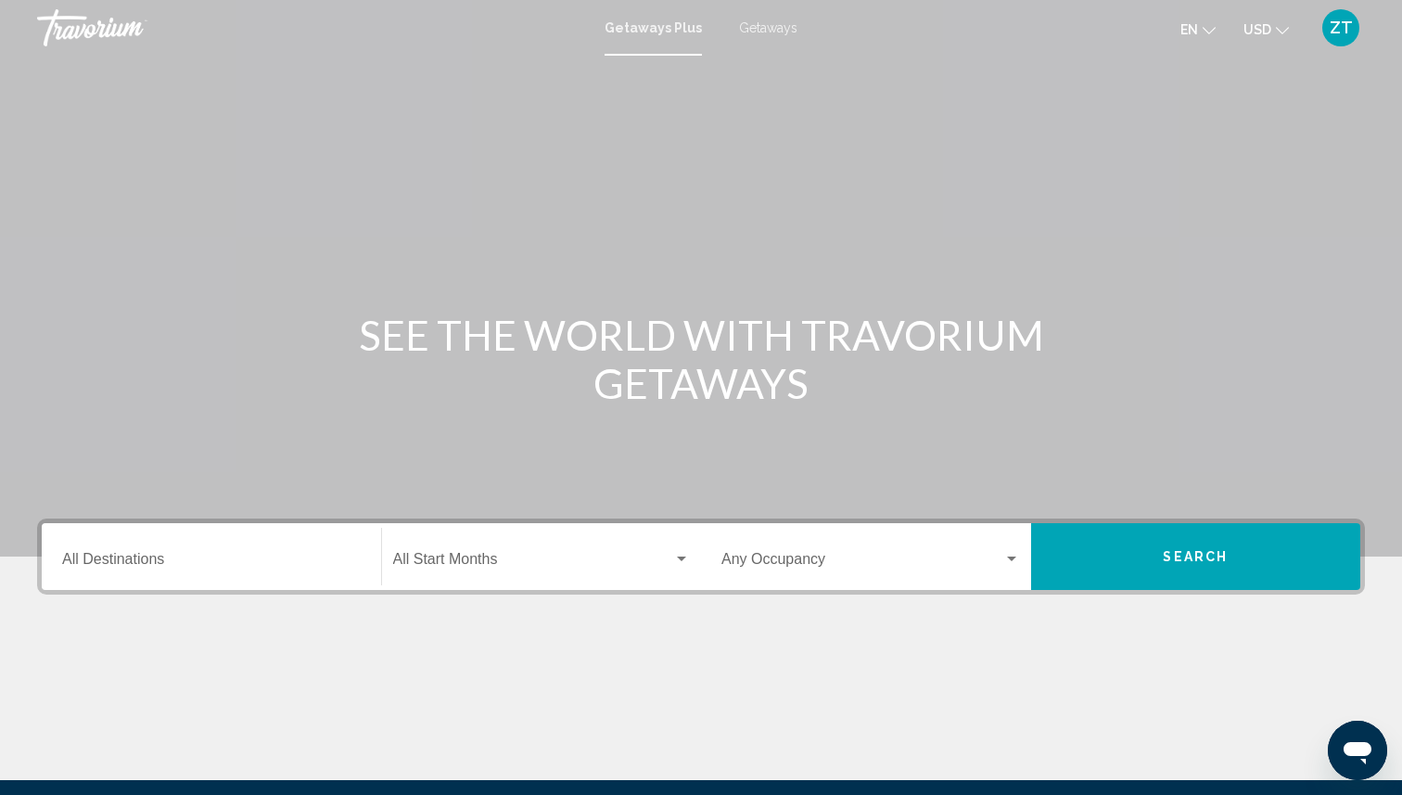
click at [93, 552] on div "Destination All Destinations" at bounding box center [211, 557] width 299 height 58
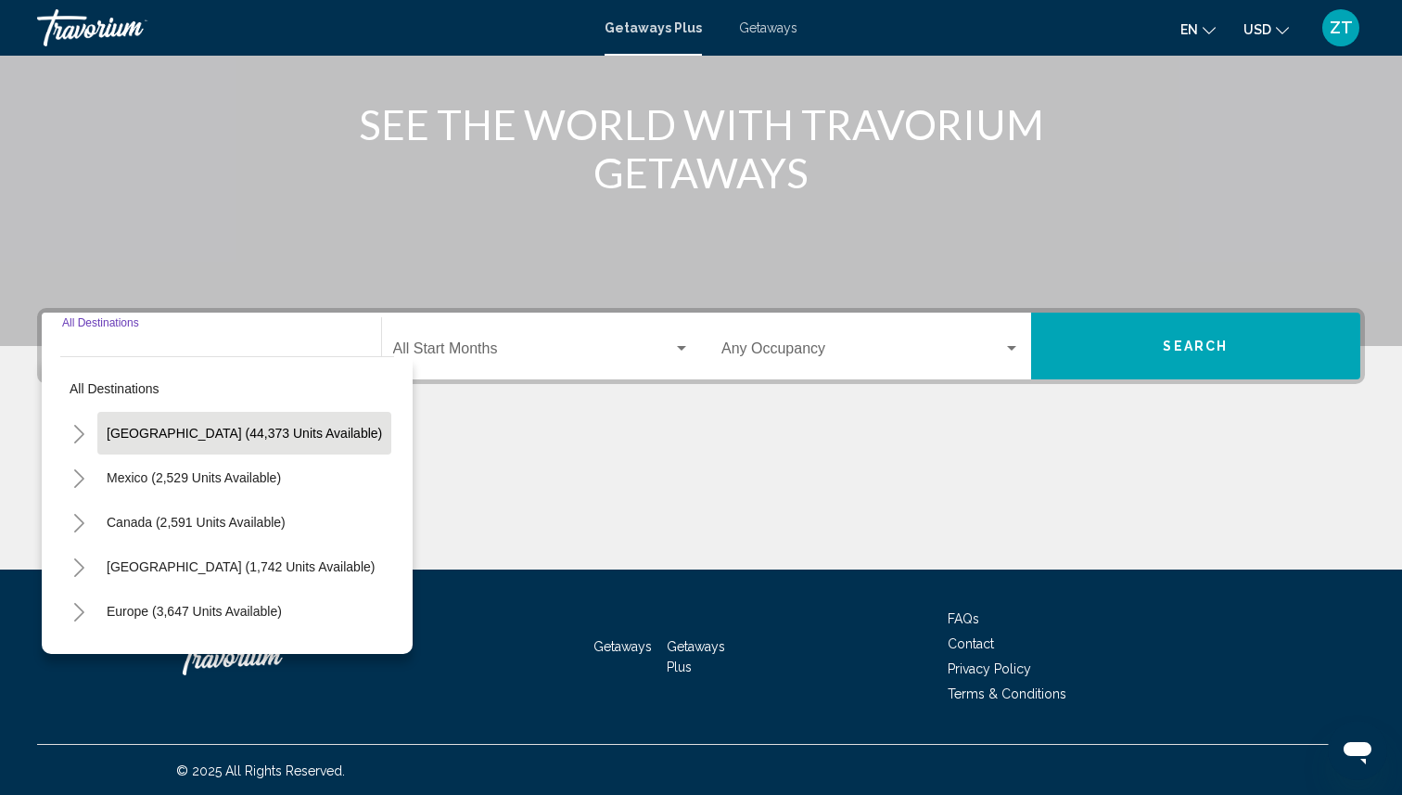
scroll to position [212, 0]
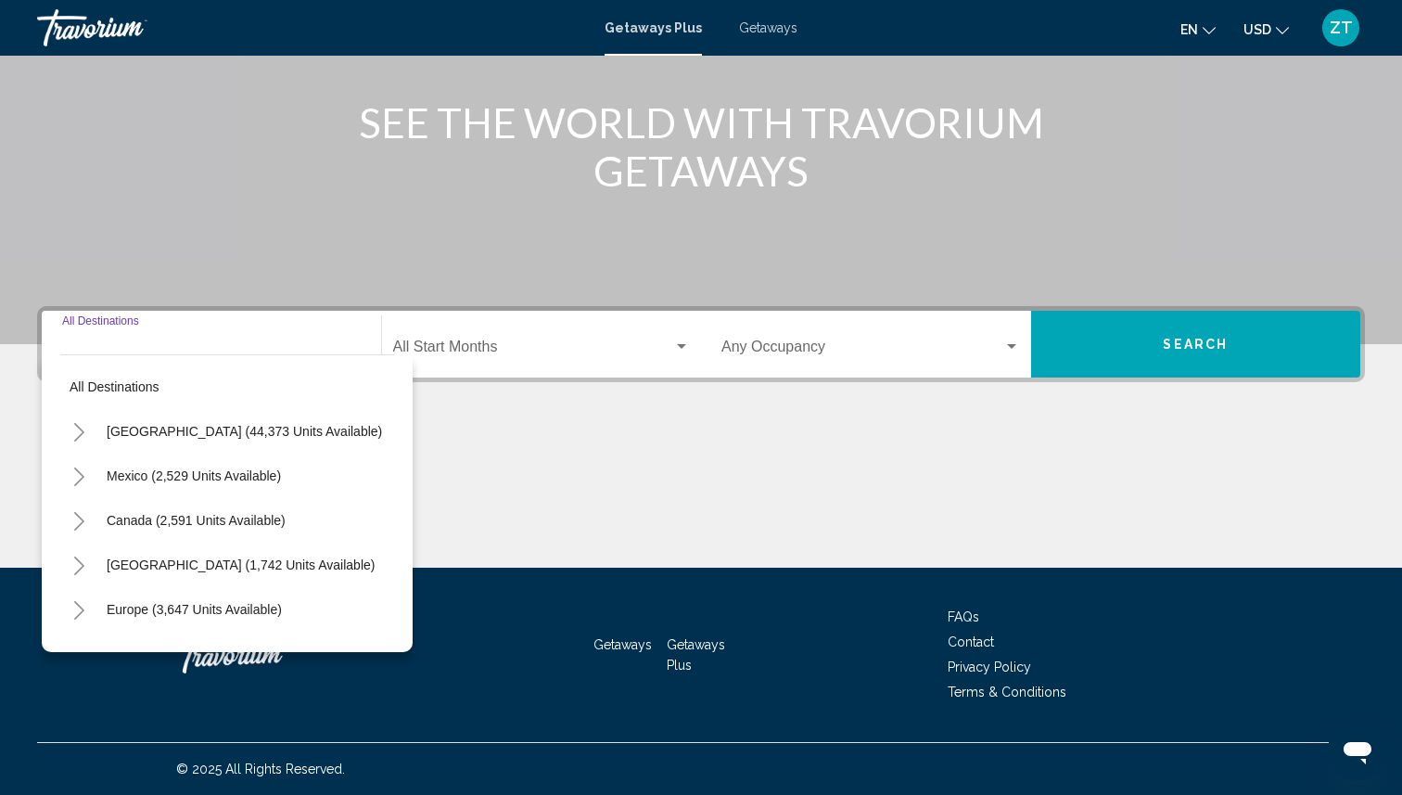
click at [77, 429] on icon "Toggle United States (44,373 units available)" at bounding box center [79, 432] width 14 height 19
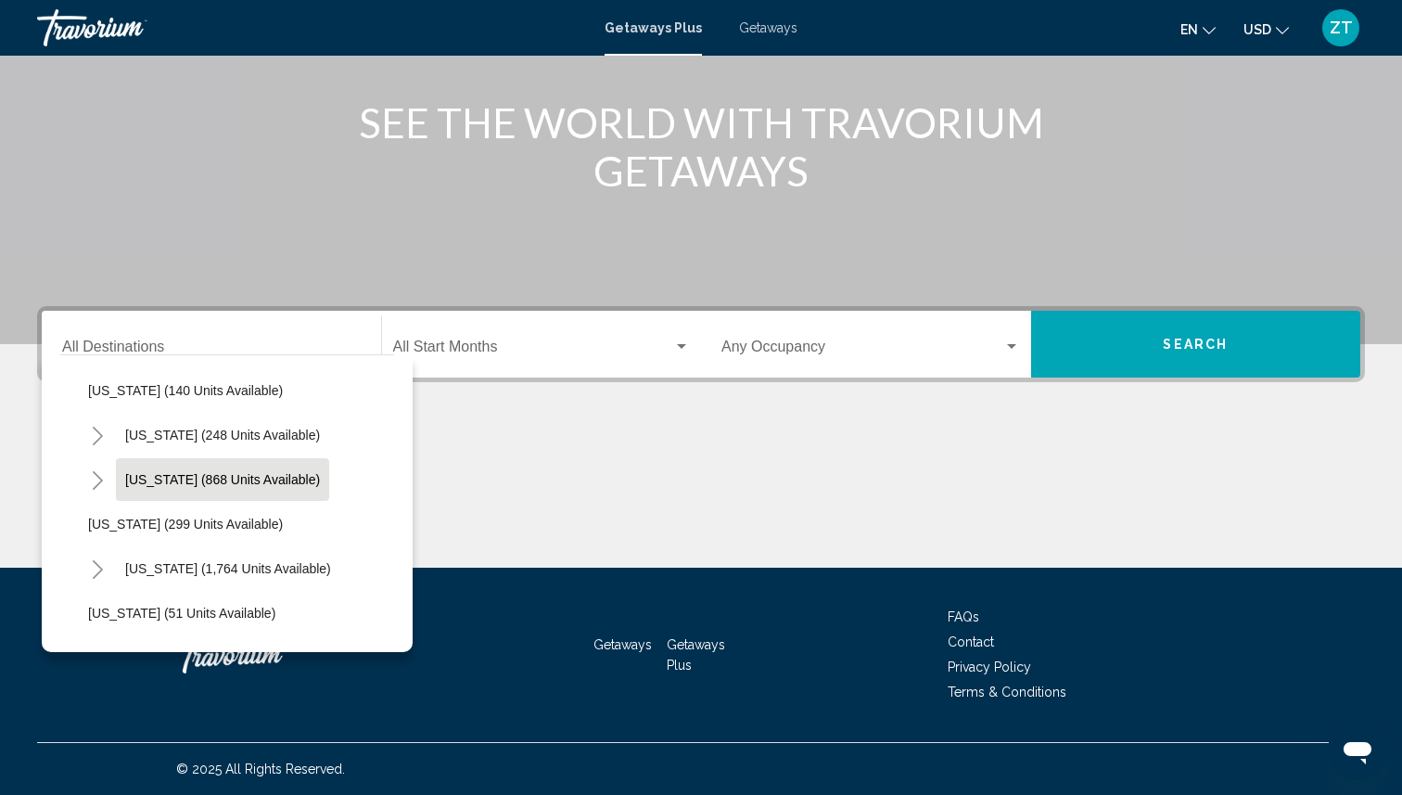
scroll to position [1251, 0]
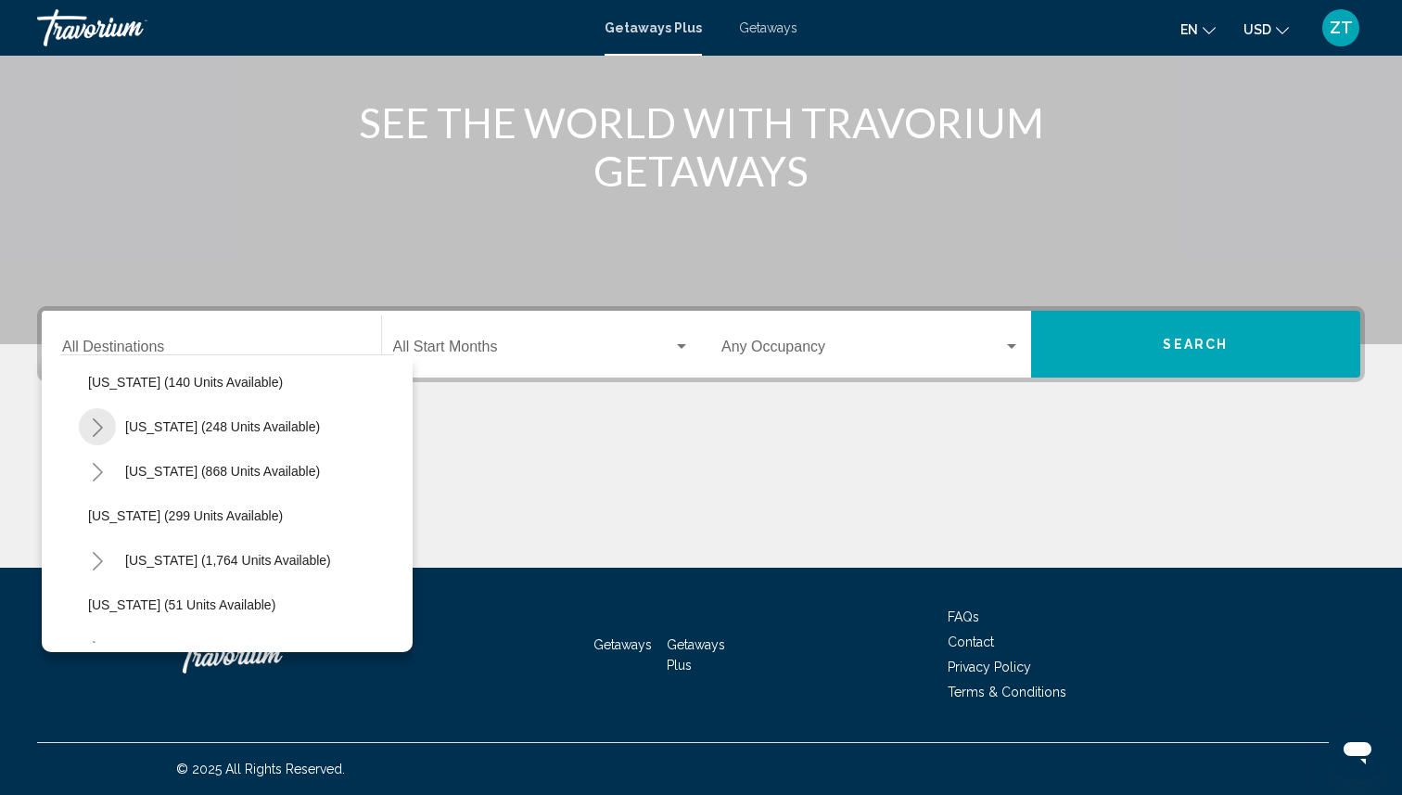
click at [91, 425] on icon "Toggle New York (248 units available)" at bounding box center [98, 427] width 14 height 19
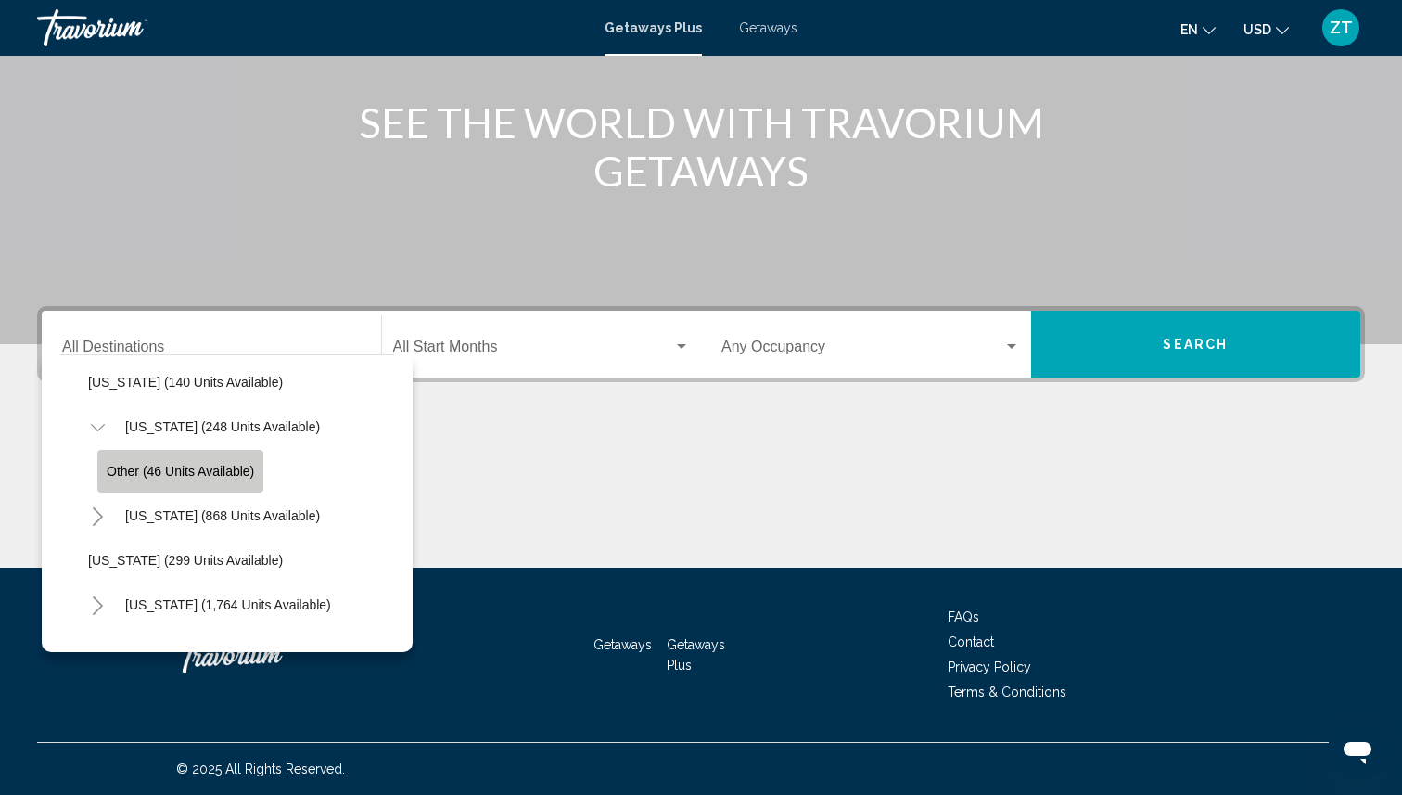
click at [190, 472] on span "Other (46 units available)" at bounding box center [180, 471] width 147 height 15
type input "**********"
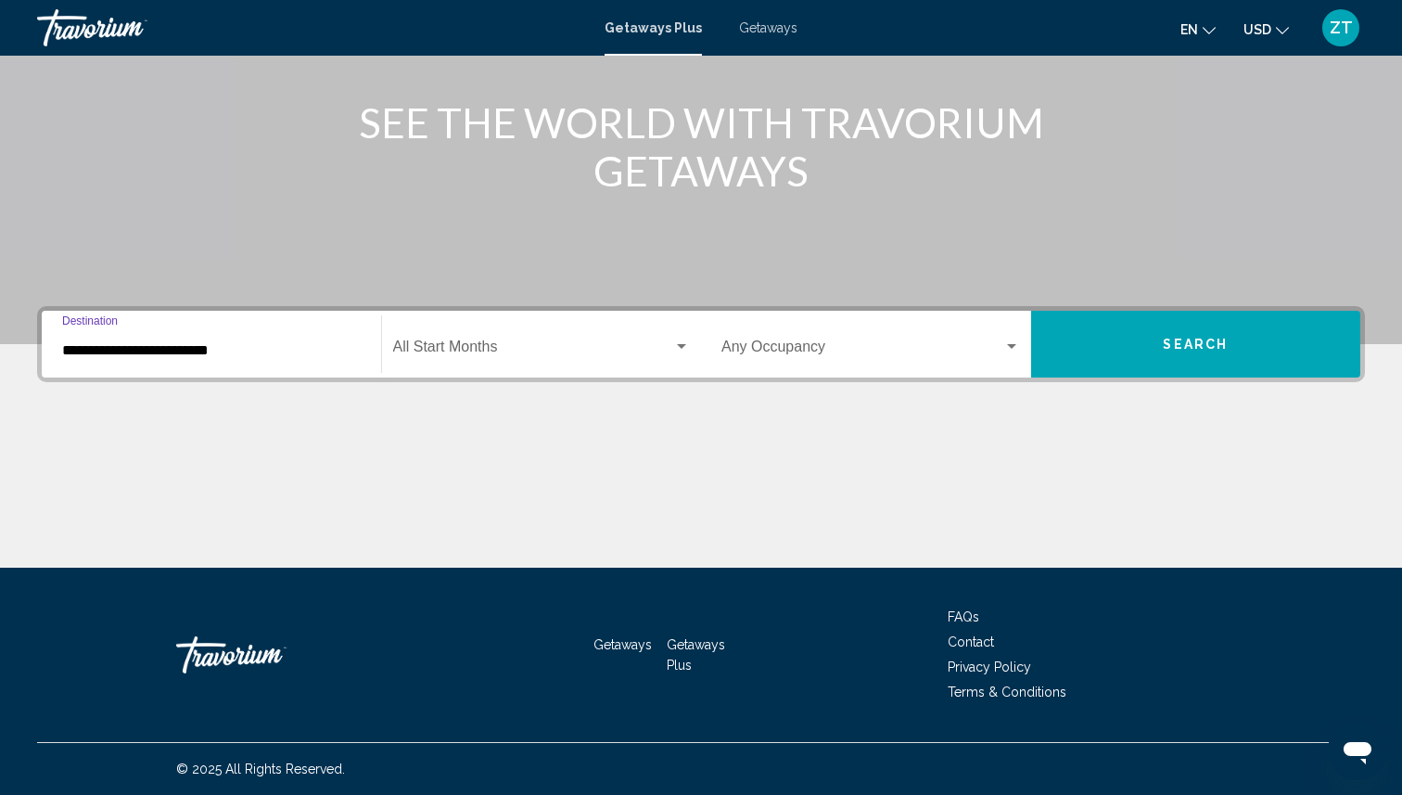
click at [485, 342] on span "Search widget" at bounding box center [533, 350] width 281 height 17
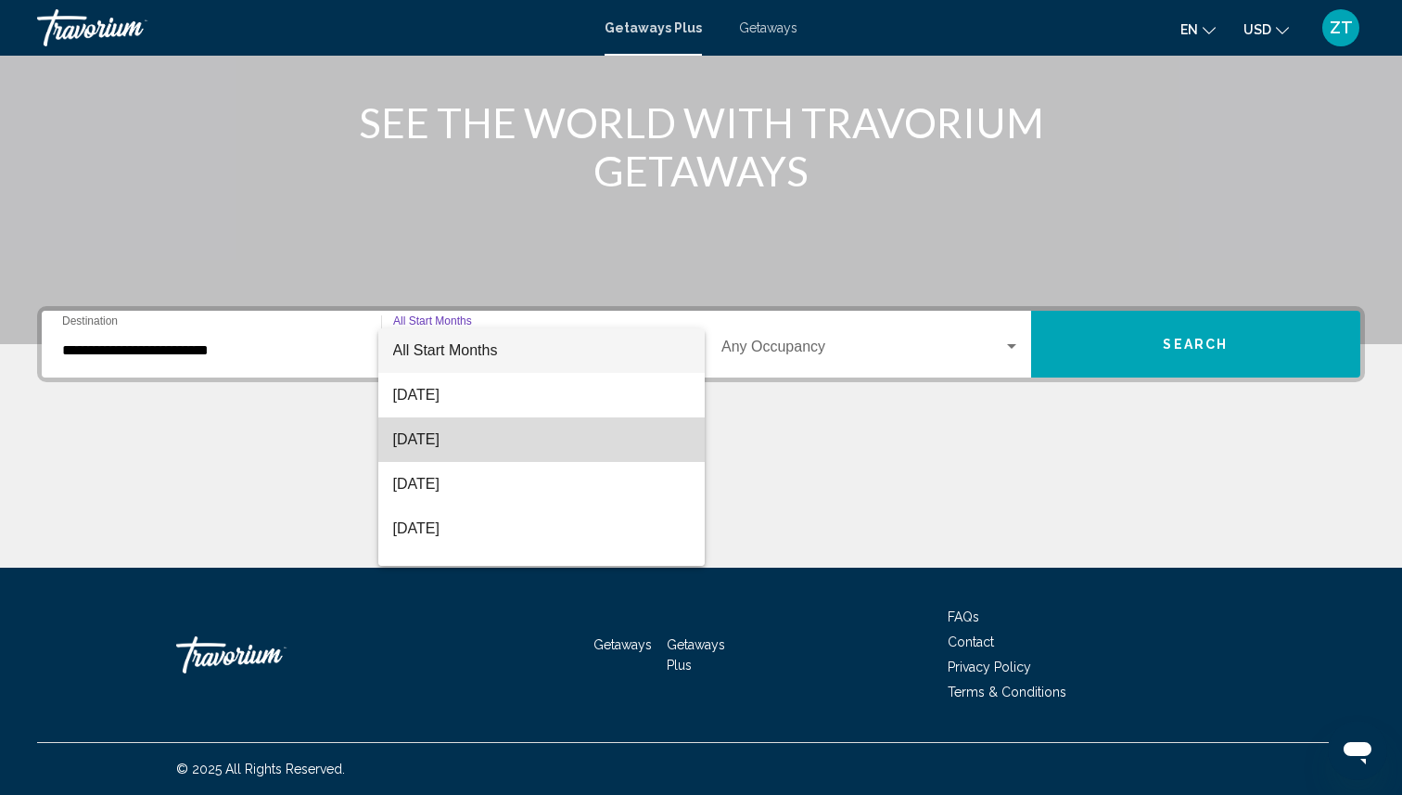
click at [441, 431] on span "September 2025" at bounding box center [542, 439] width 298 height 45
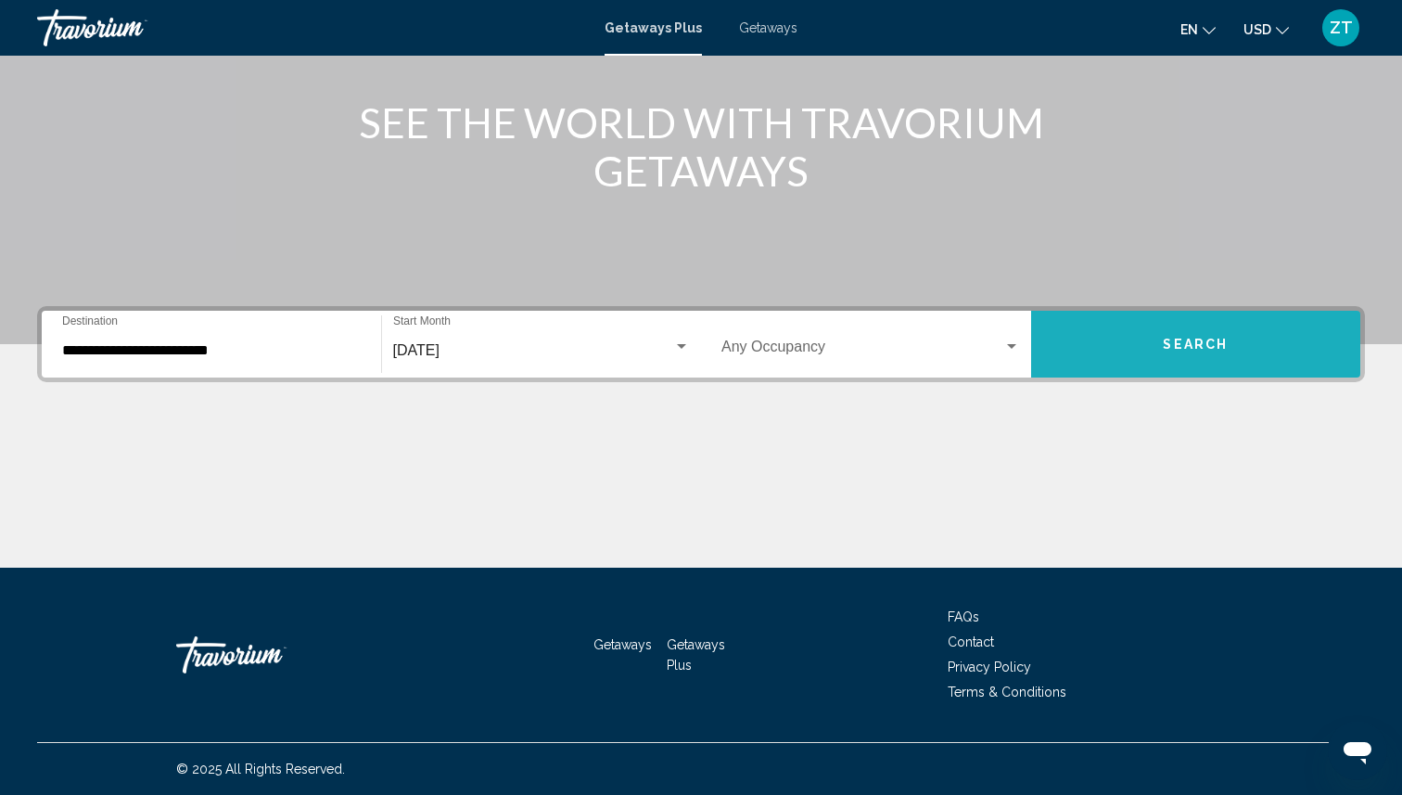
click at [1185, 344] on span "Search" at bounding box center [1195, 344] width 65 height 15
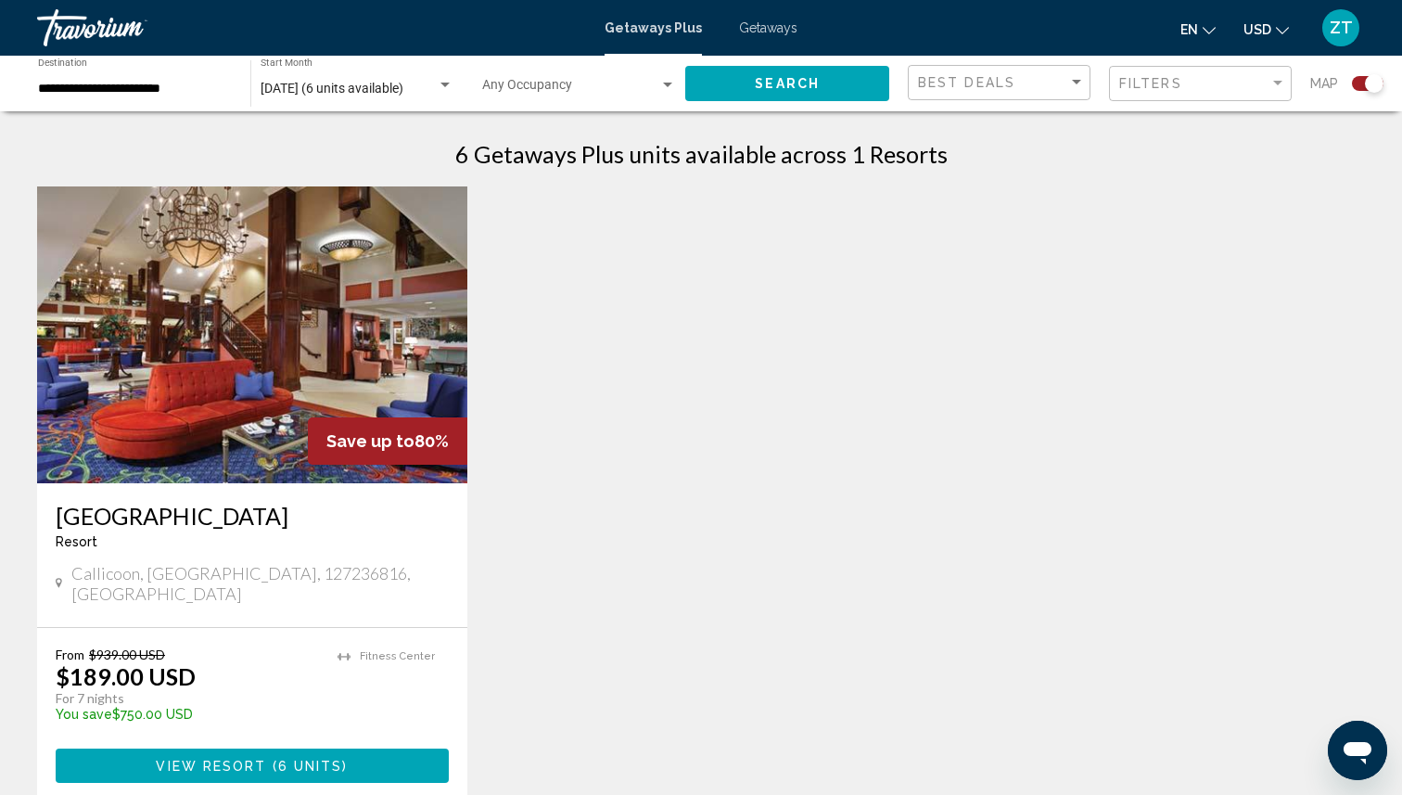
scroll to position [585, 0]
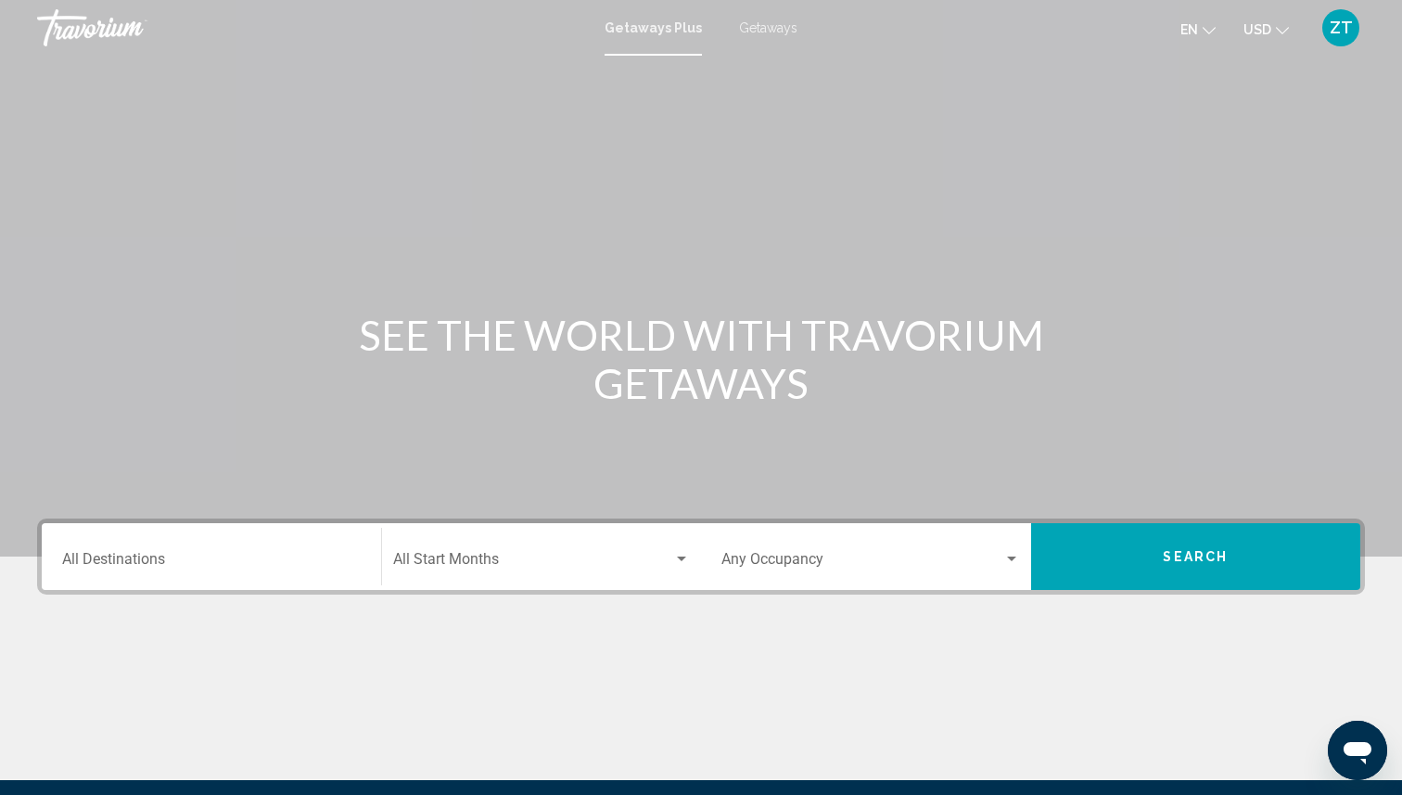
click at [763, 31] on span "Getaways" at bounding box center [768, 27] width 58 height 15
click at [87, 566] on input "Destination All Destinations" at bounding box center [211, 562] width 299 height 17
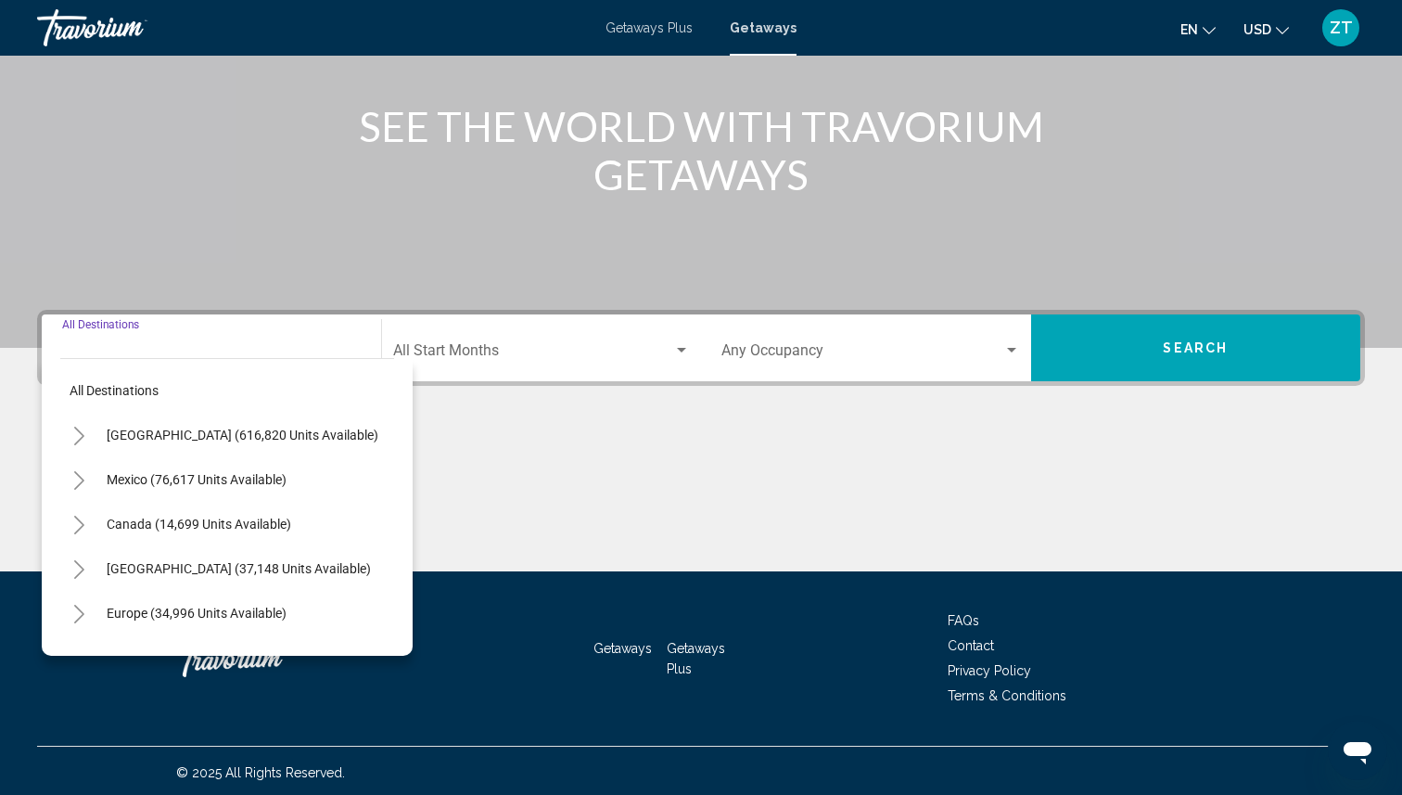
scroll to position [212, 0]
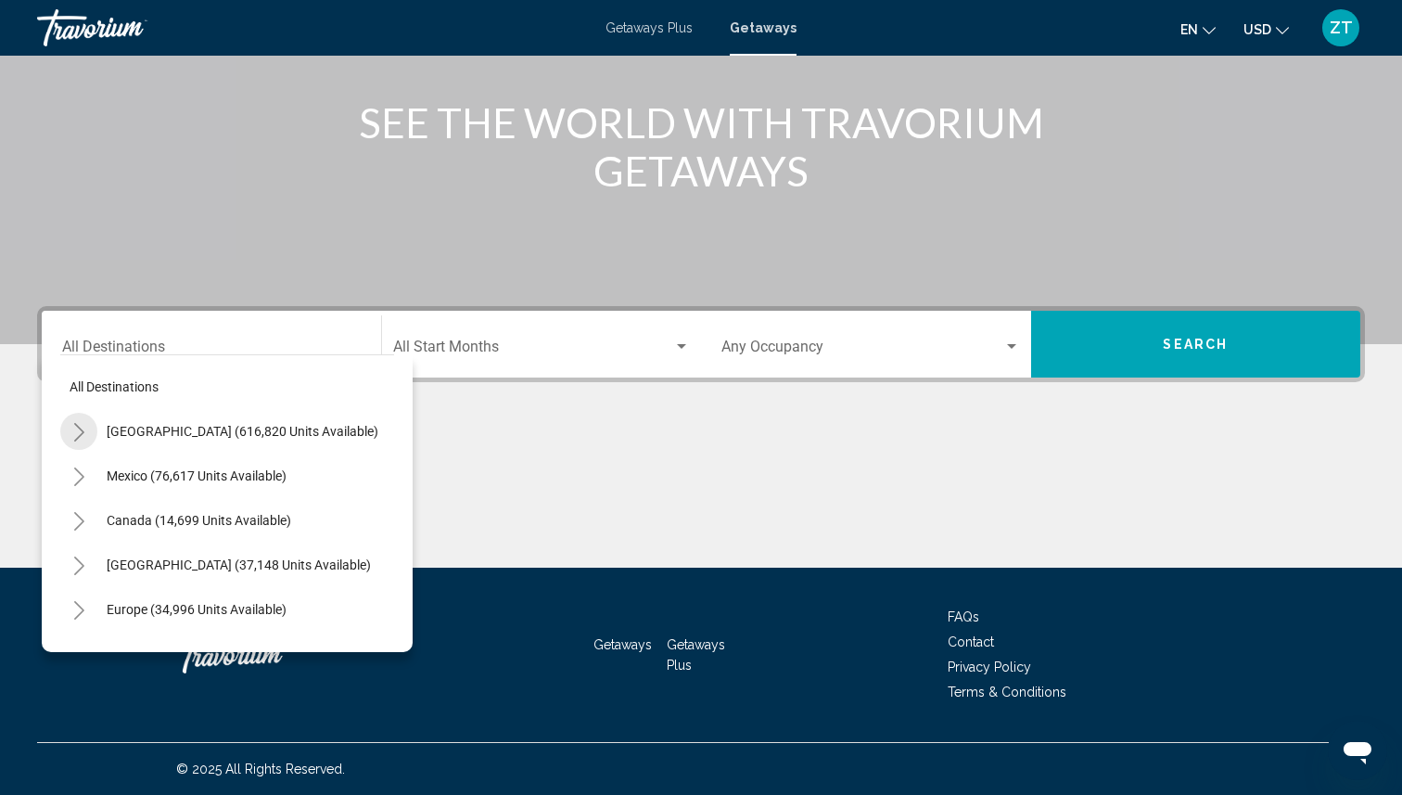
click at [80, 432] on icon "Toggle United States (616,820 units available)" at bounding box center [79, 432] width 14 height 19
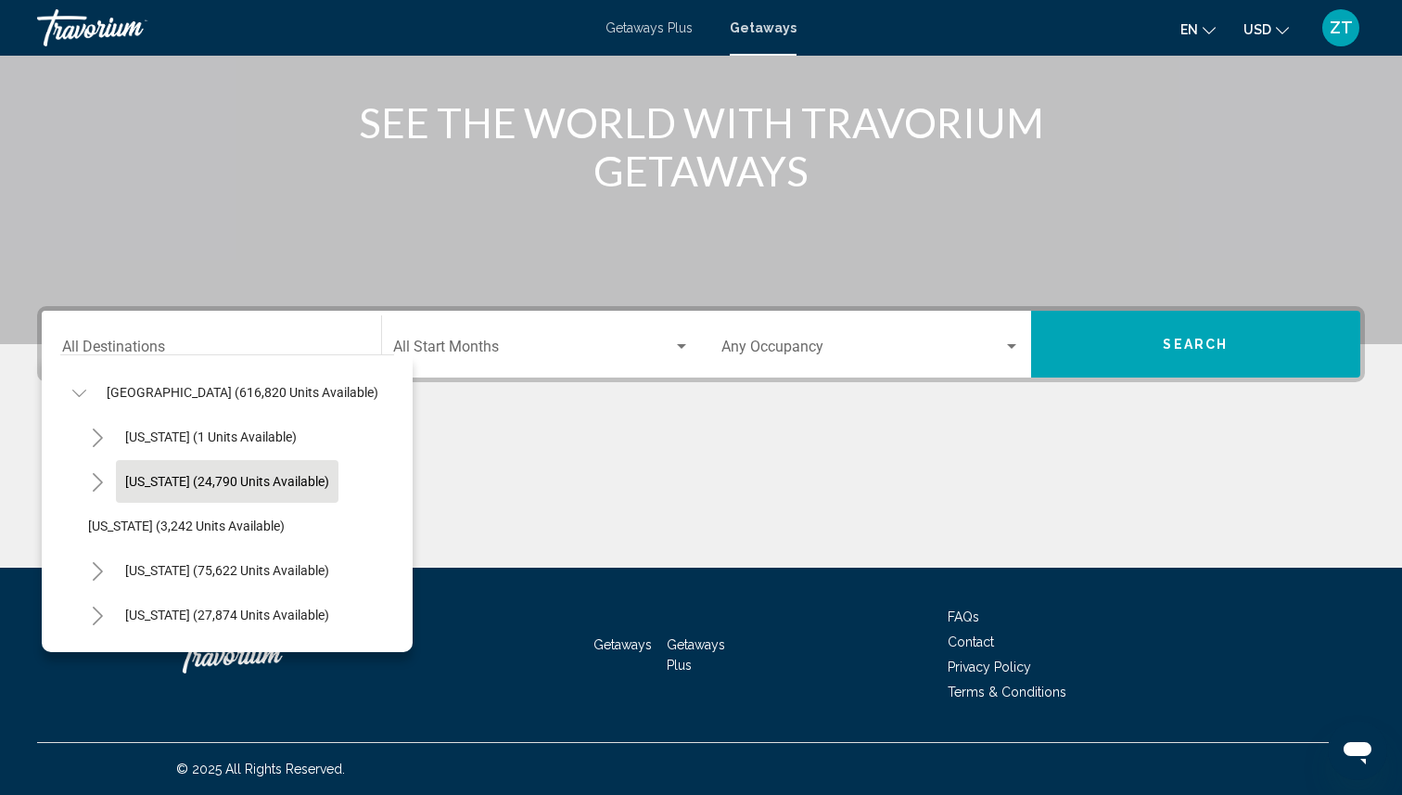
scroll to position [44, 0]
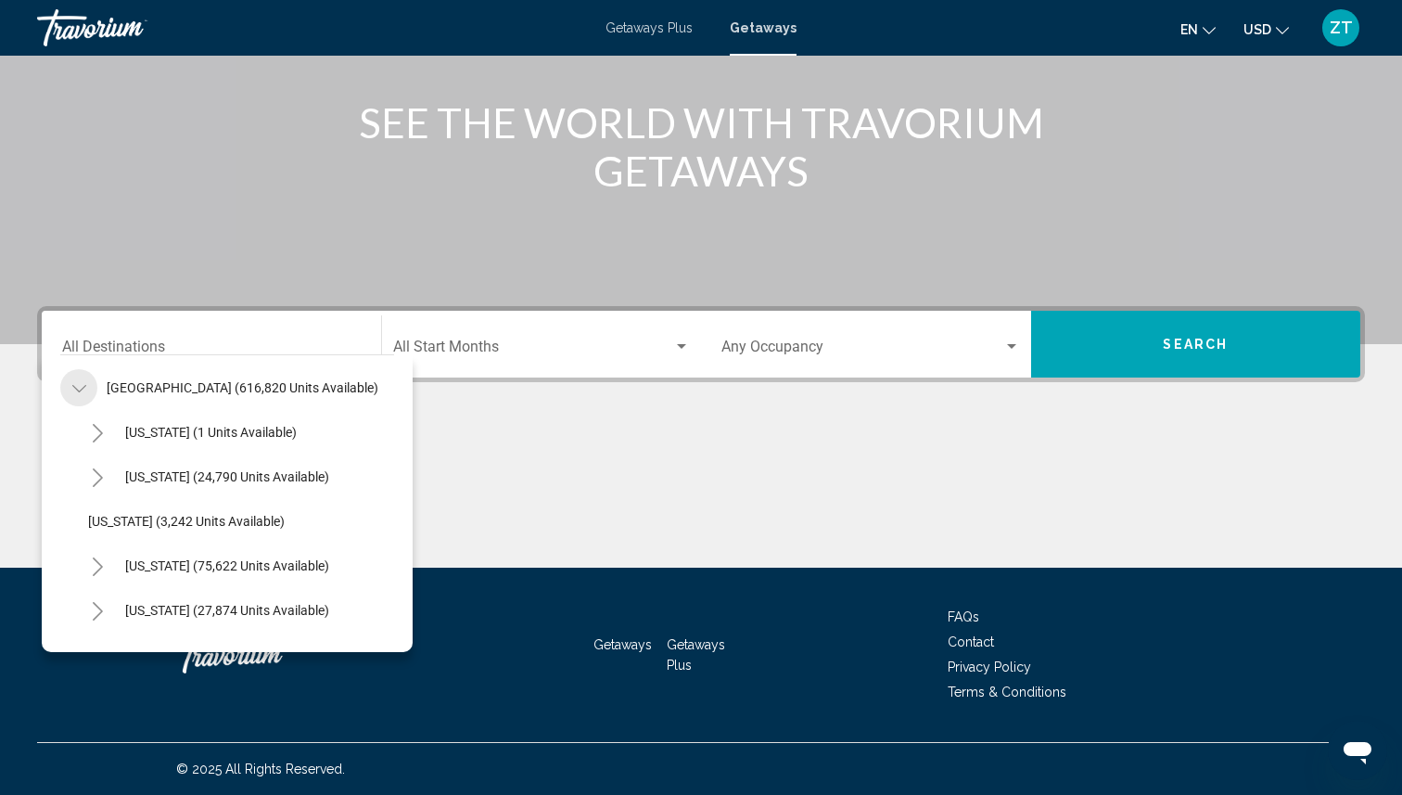
click at [78, 391] on icon "Toggle United States (616,820 units available)" at bounding box center [78, 388] width 14 height 7
click at [79, 381] on icon "Toggle United States (616,820 units available)" at bounding box center [79, 388] width 14 height 19
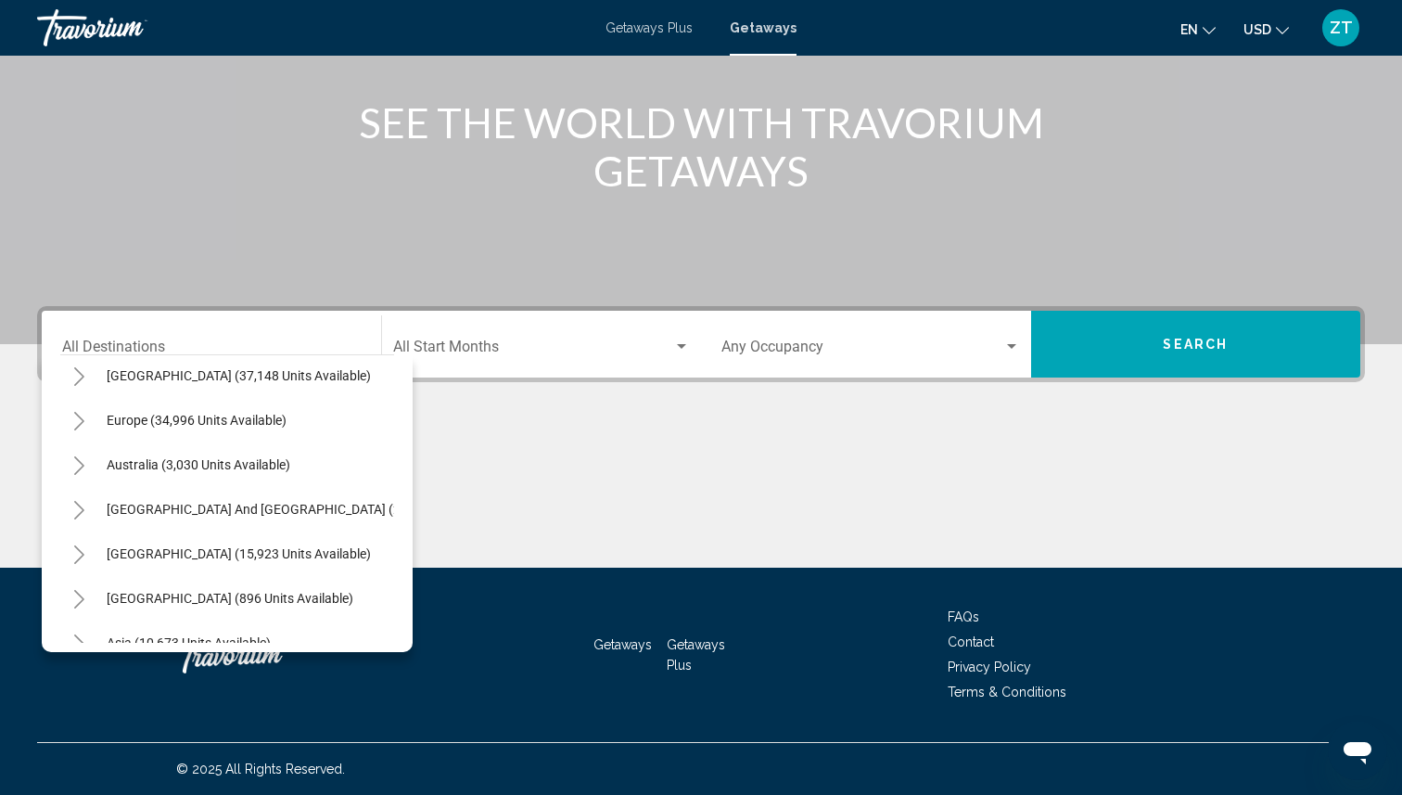
scroll to position [2348, 0]
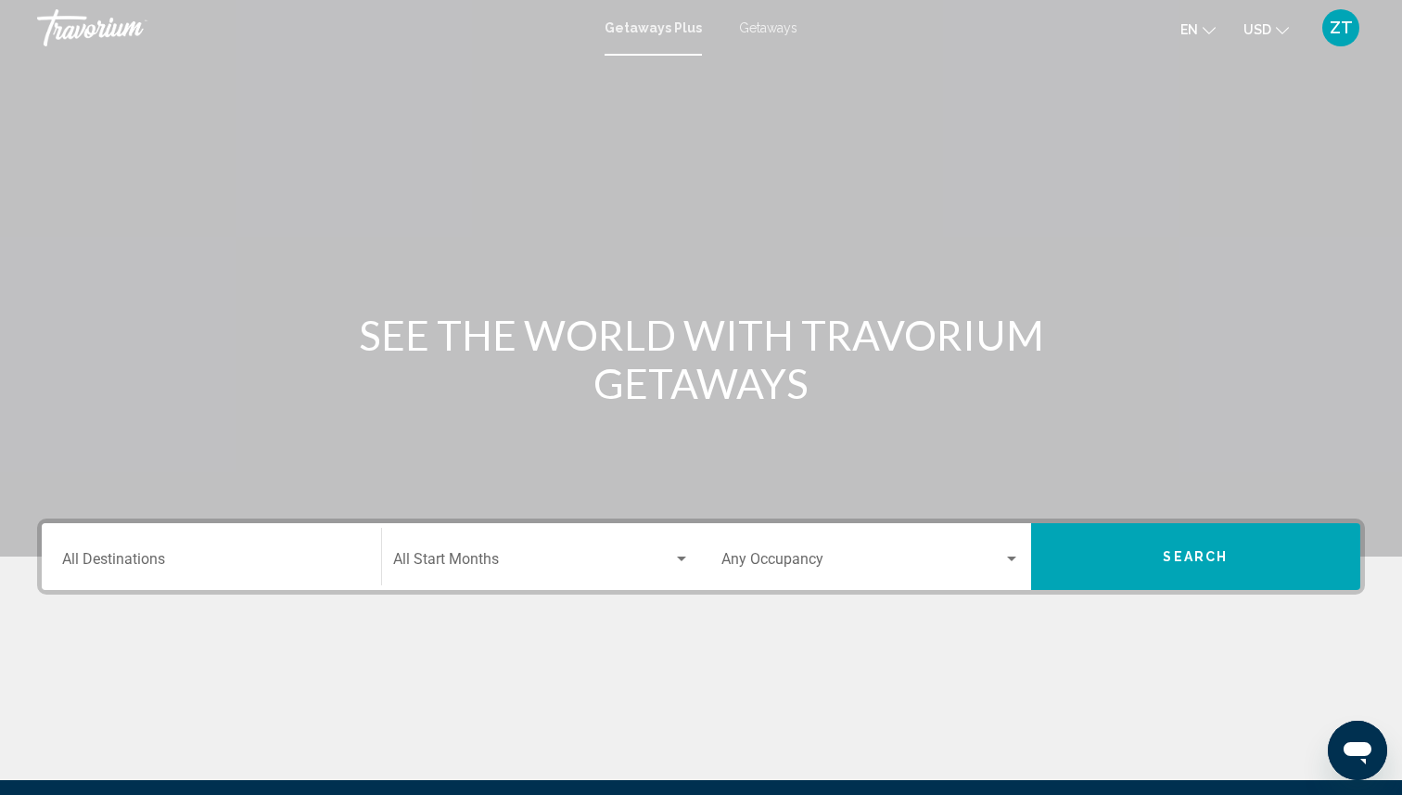
click at [1337, 35] on span "ZT" at bounding box center [1341, 28] width 23 height 19
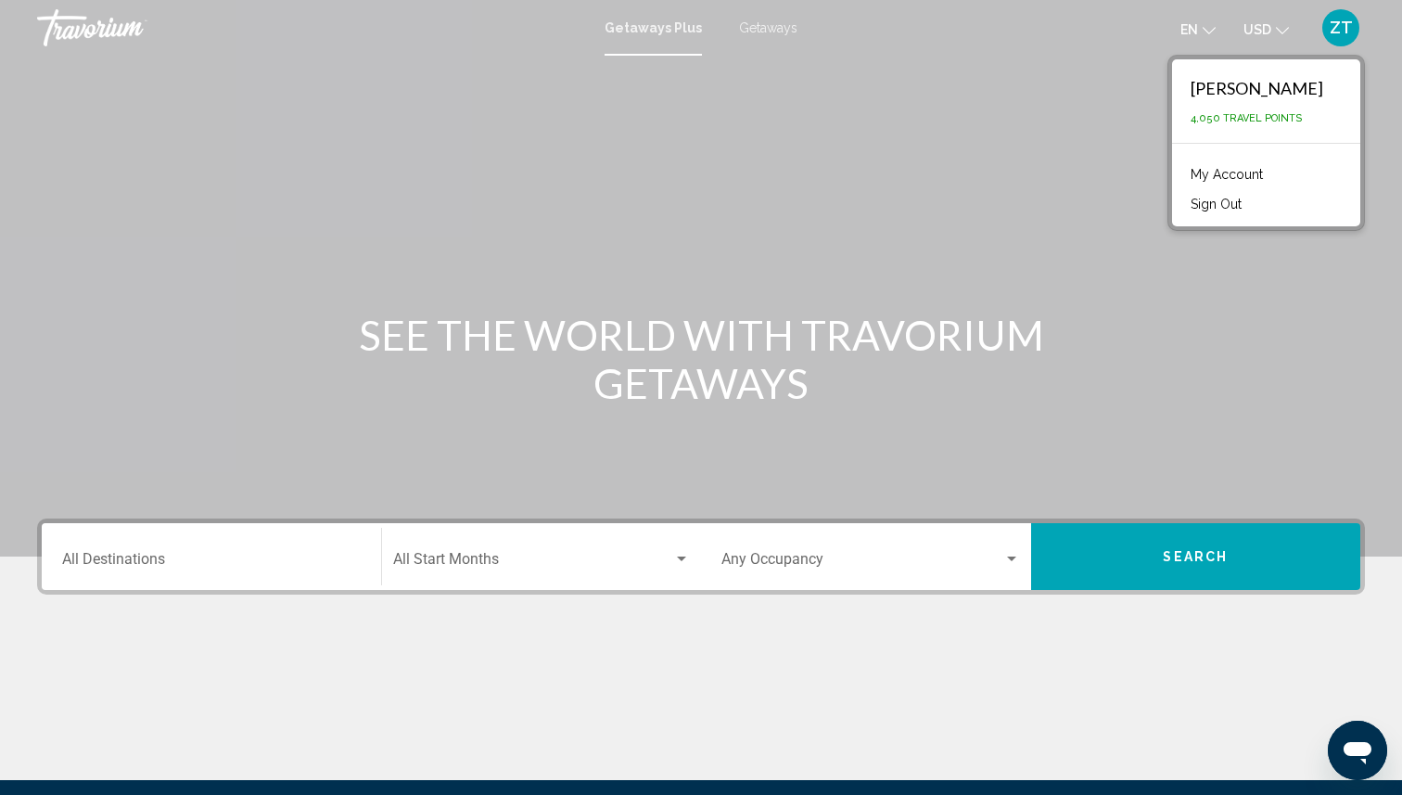
click at [1243, 172] on link "My Account" at bounding box center [1226, 174] width 91 height 24
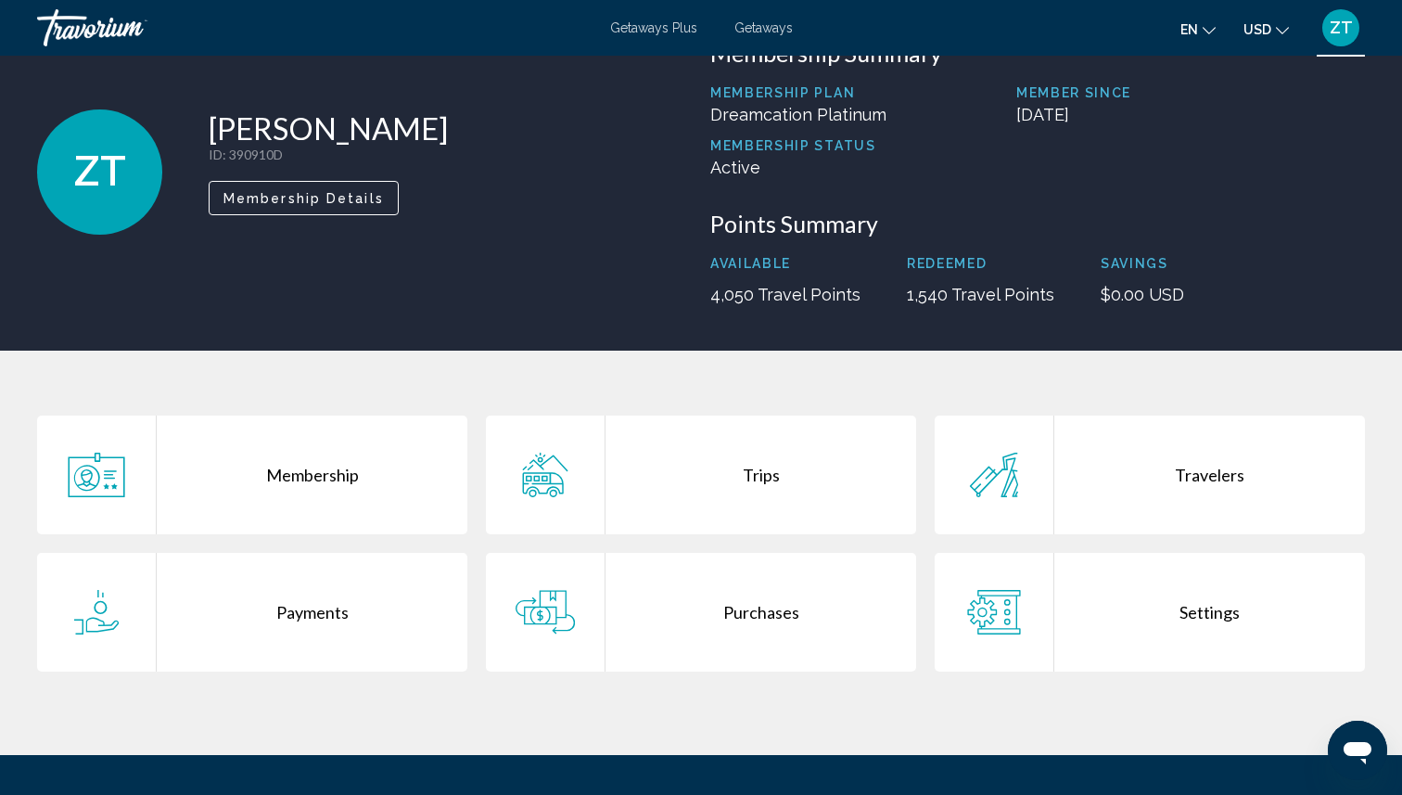
scroll to position [56, 0]
